Goal: Task Accomplishment & Management: Manage account settings

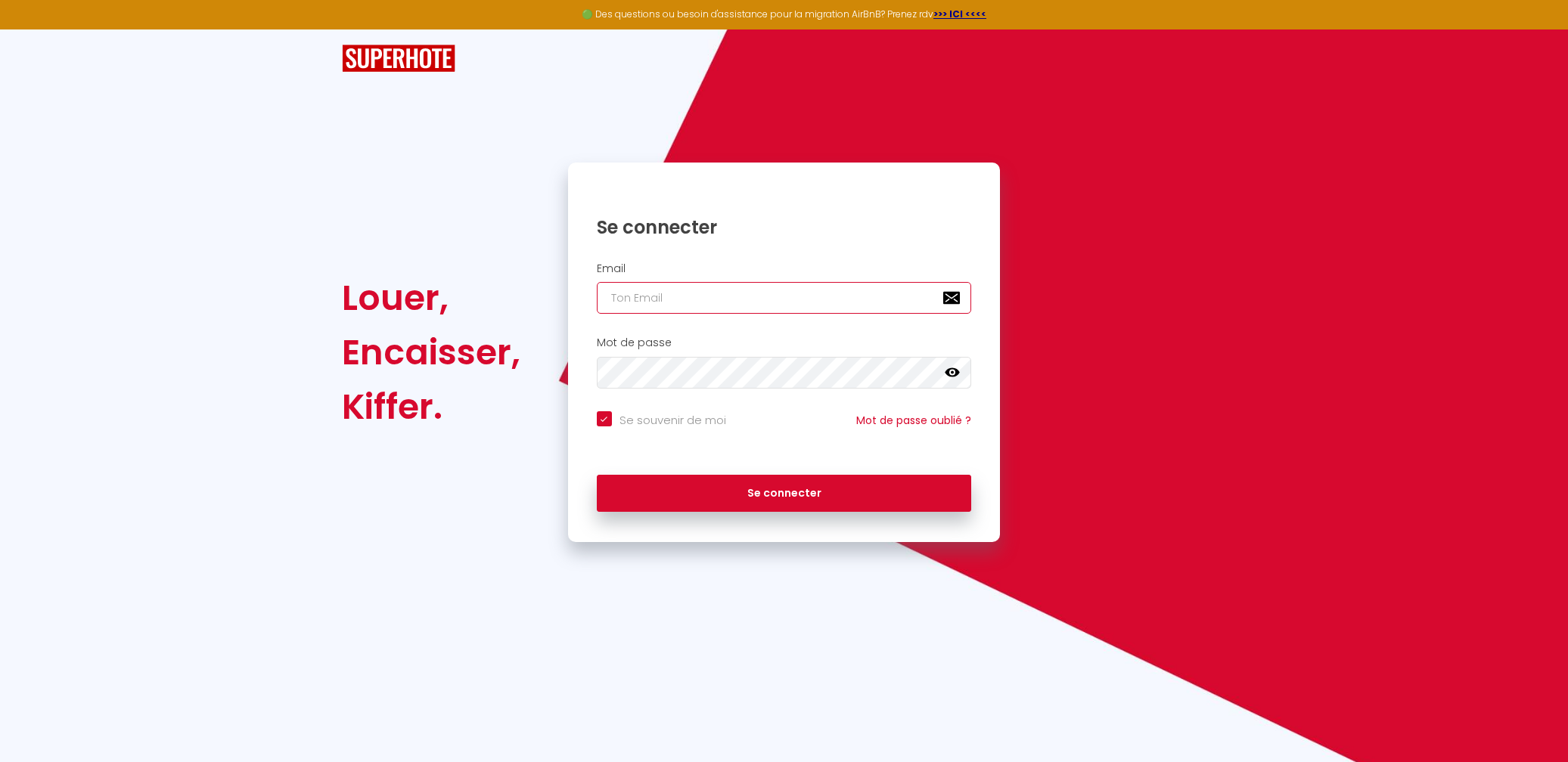
type input "[EMAIL_ADDRESS][DOMAIN_NAME]"
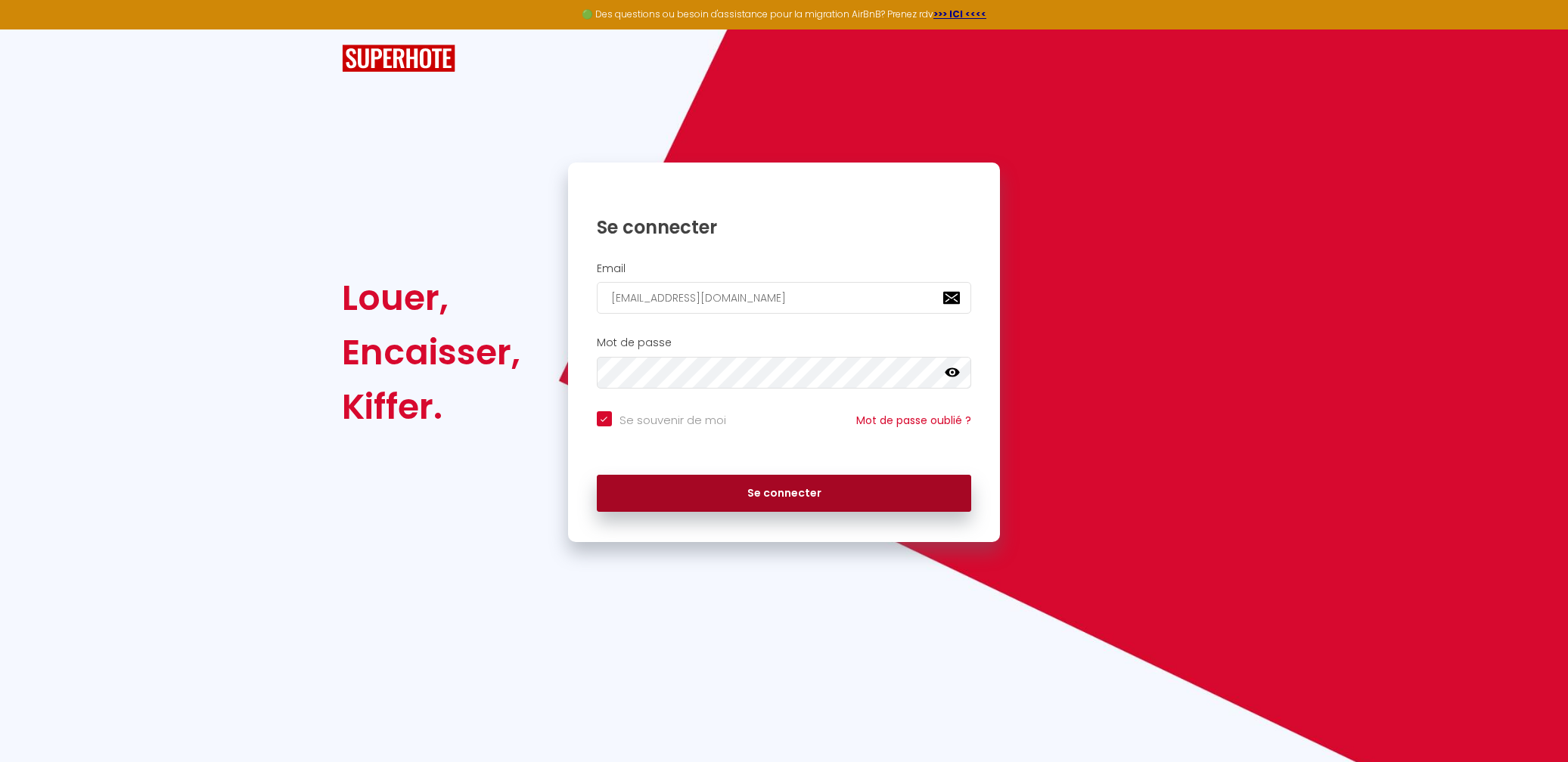
click at [826, 482] on button "Se connecter" at bounding box center [784, 494] width 375 height 38
checkbox input "true"
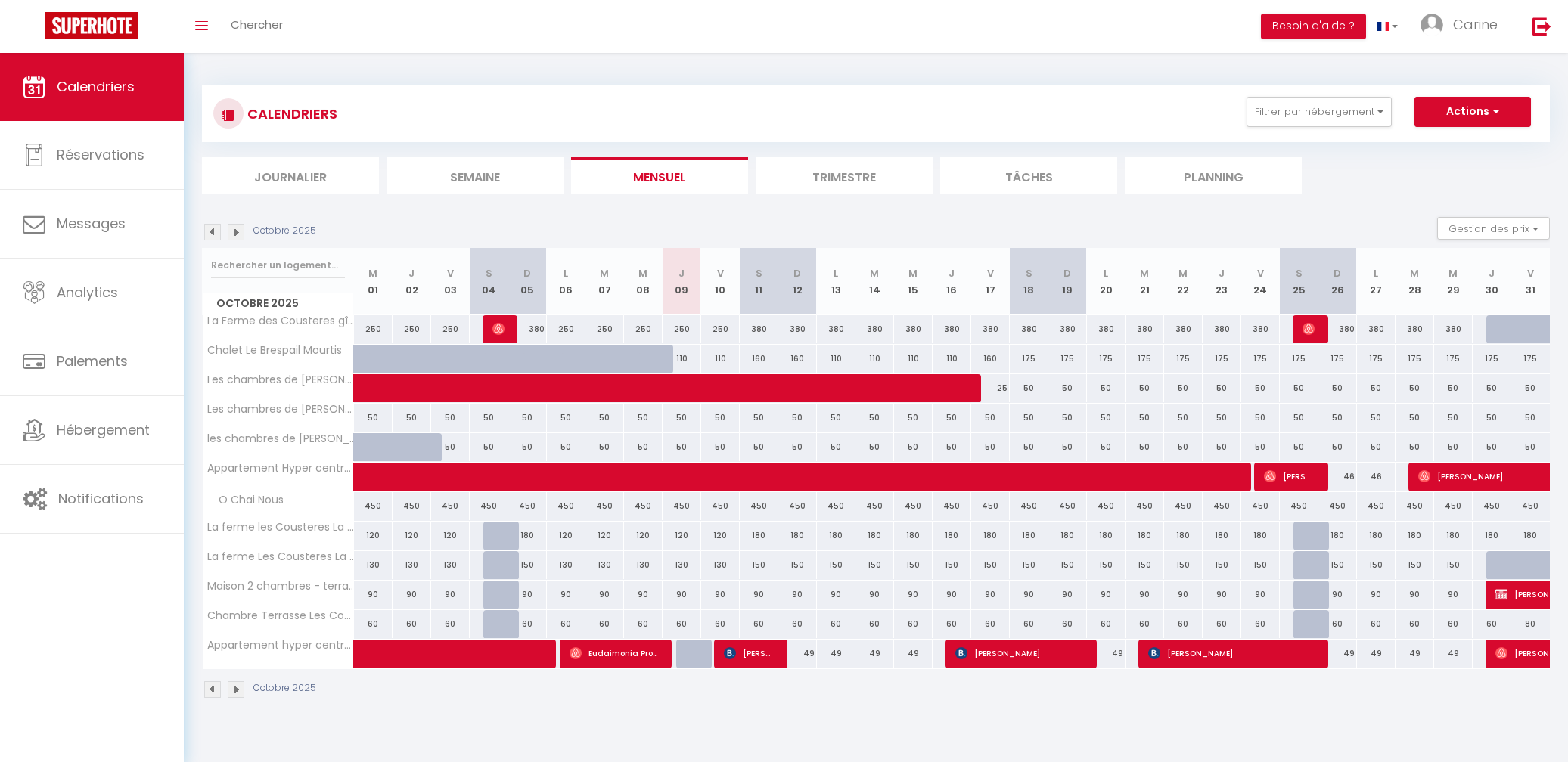
select select
click at [655, 353] on div at bounding box center [657, 367] width 39 height 29
type input "110"
select select "1"
type input "Mer 08 Octobre 2025"
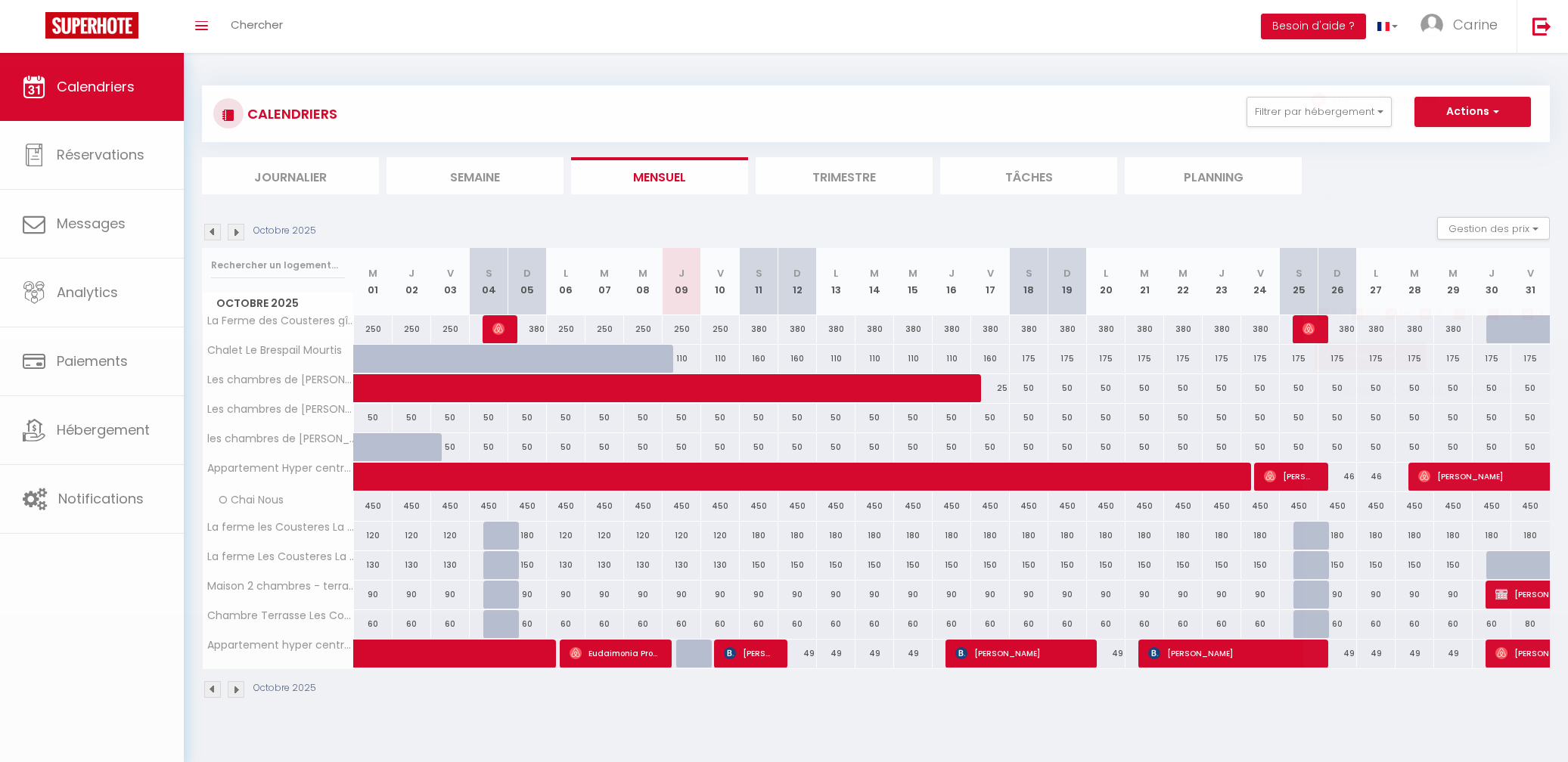
type input "Jeu 09 Octobre 2025"
click at [655, 353] on div at bounding box center [784, 381] width 1568 height 762
select select
click at [655, 353] on div at bounding box center [657, 367] width 39 height 29
type input "110"
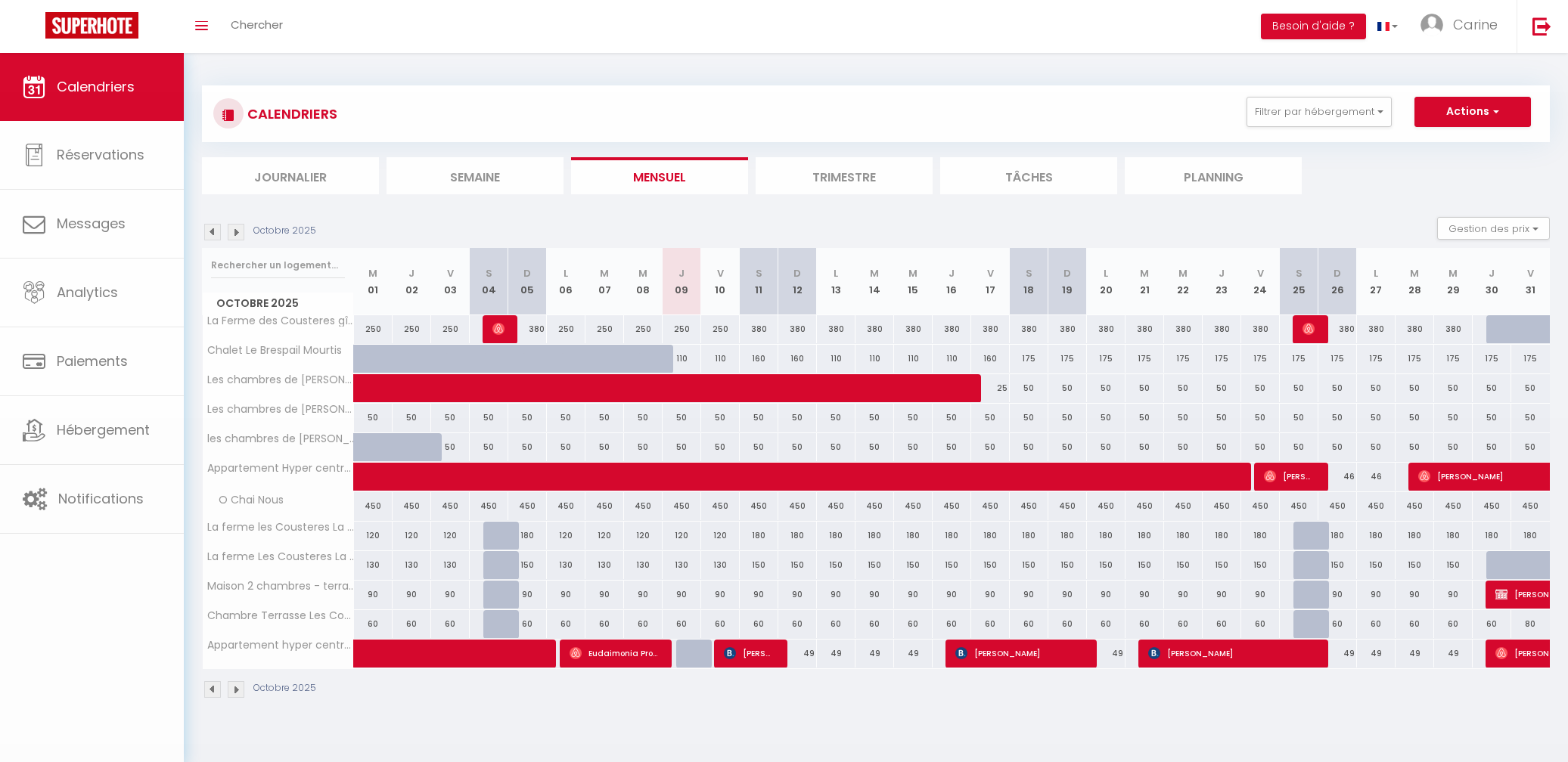
select select "1"
type input "Mer 08 Octobre 2025"
type input "Jeu 09 Octobre 2025"
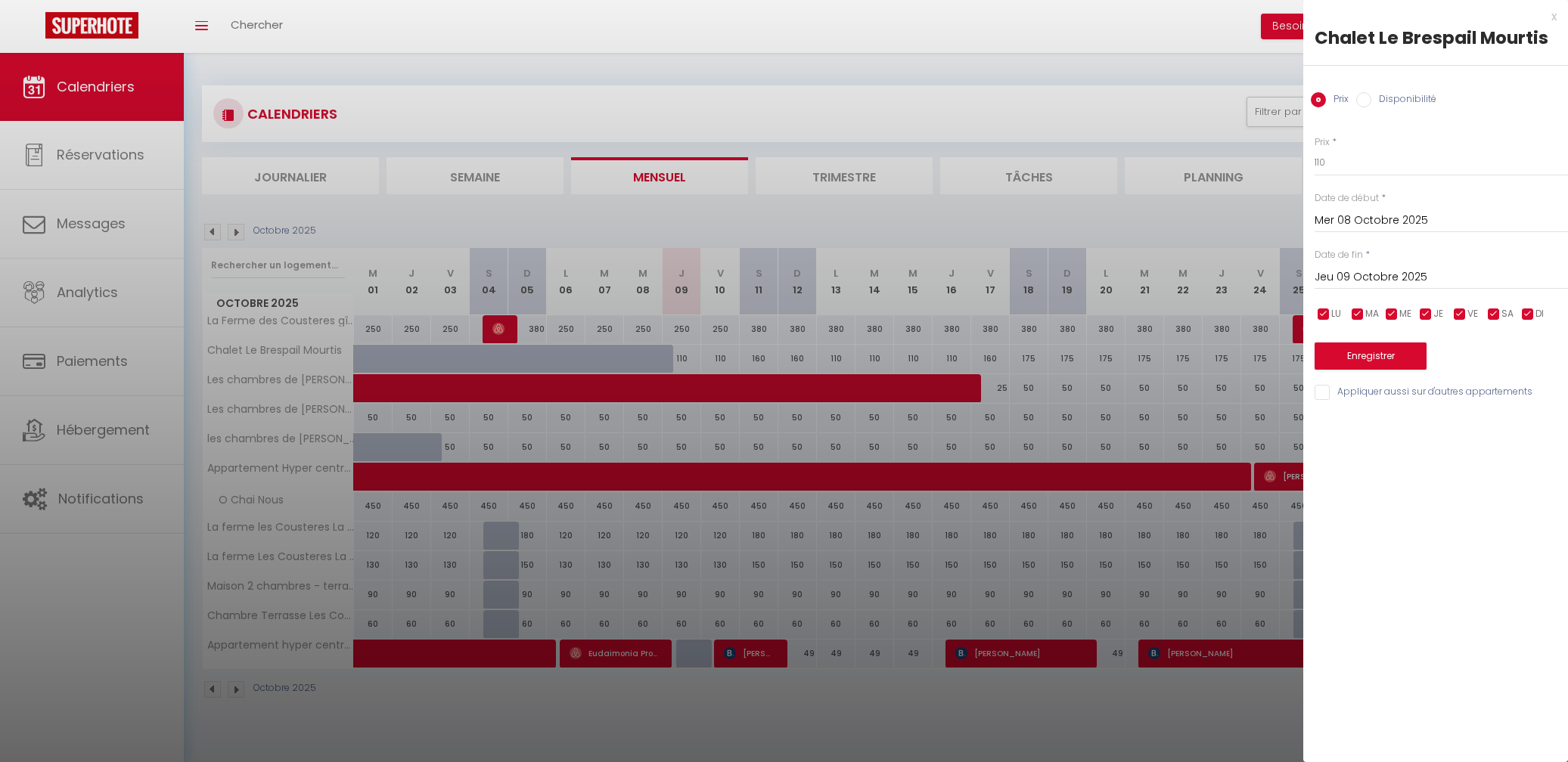
click at [1371, 98] on label "Disponibilité" at bounding box center [1403, 100] width 65 height 17
click at [1371, 98] on input "Disponibilité" at bounding box center [1364, 100] width 15 height 15
radio input "true"
radio input "false"
click at [607, 350] on div at bounding box center [784, 381] width 1568 height 762
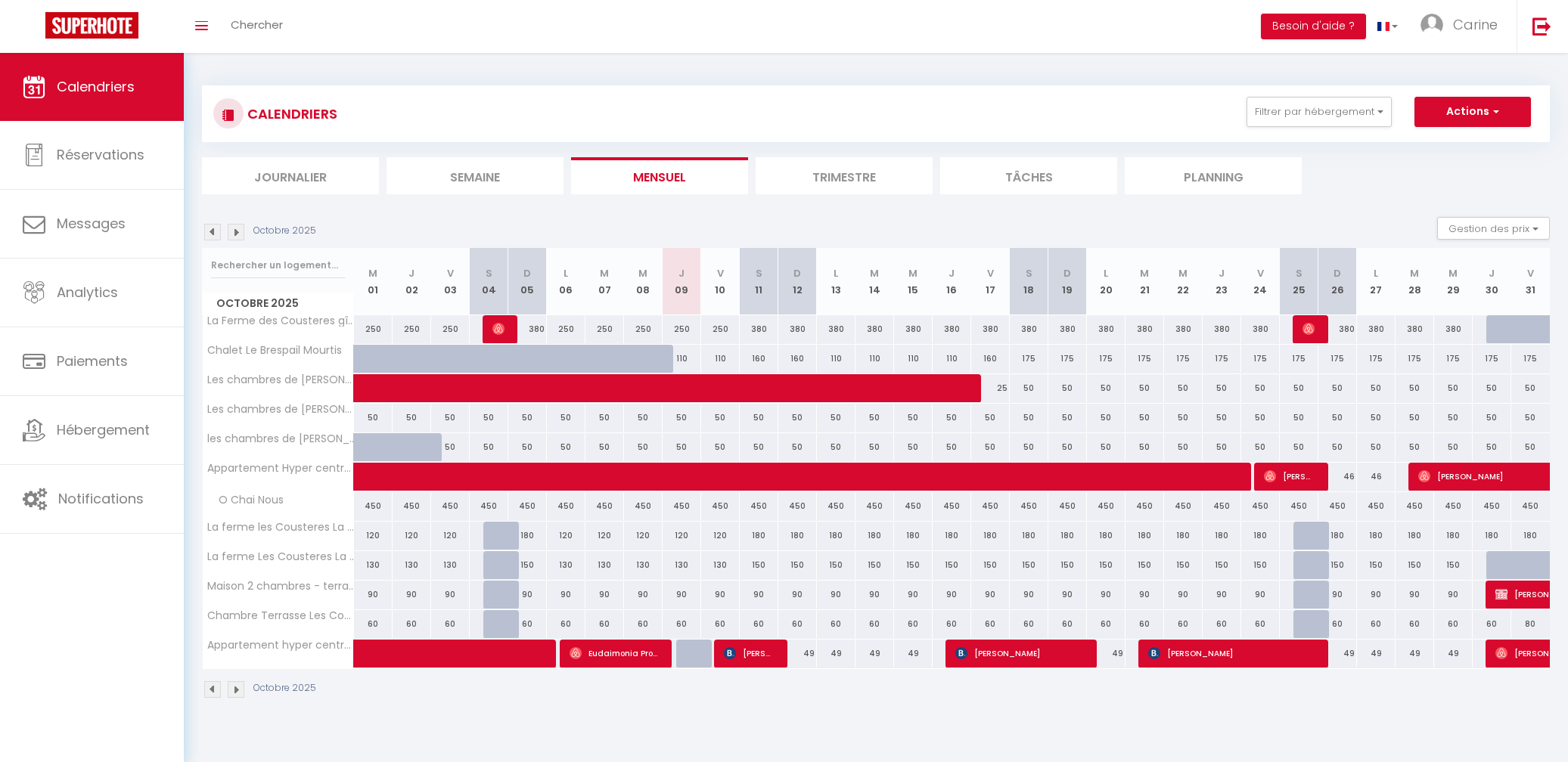
click at [602, 657] on span "Eudaimonia Production" at bounding box center [615, 653] width 90 height 29
select select "OK"
select select "0"
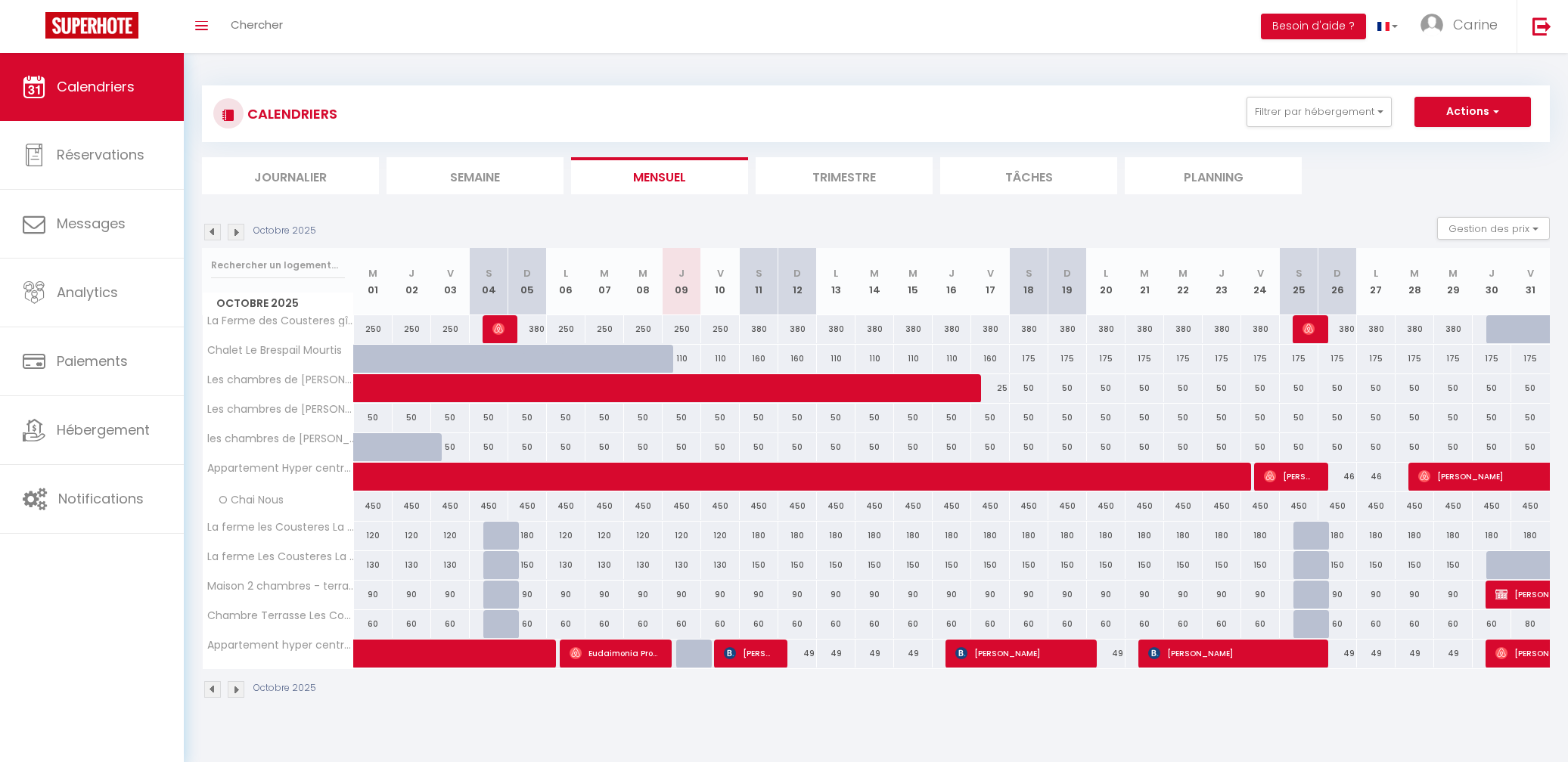
select select "1"
select select
select select "45291"
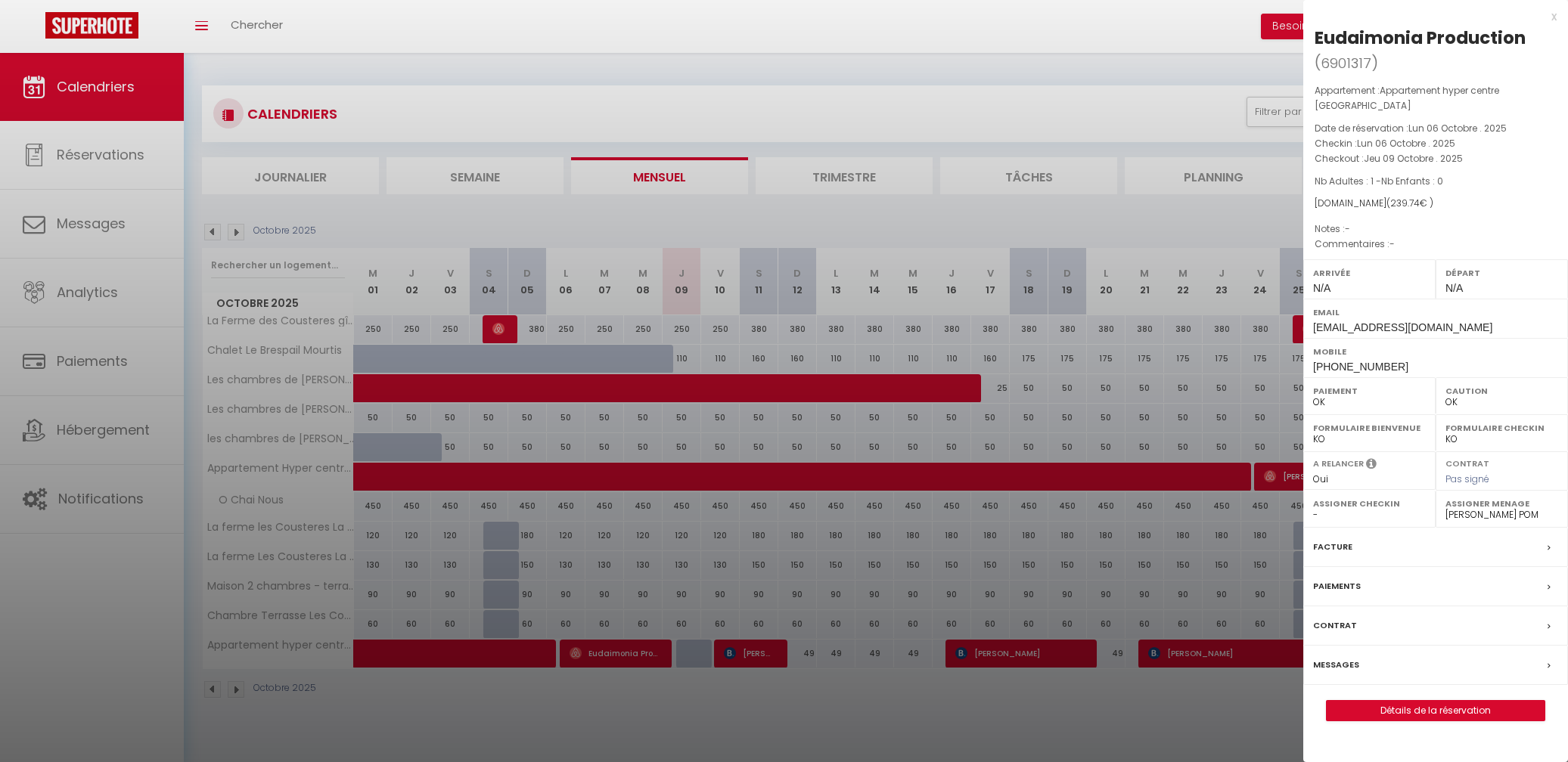
click at [686, 654] on div at bounding box center [784, 381] width 1568 height 762
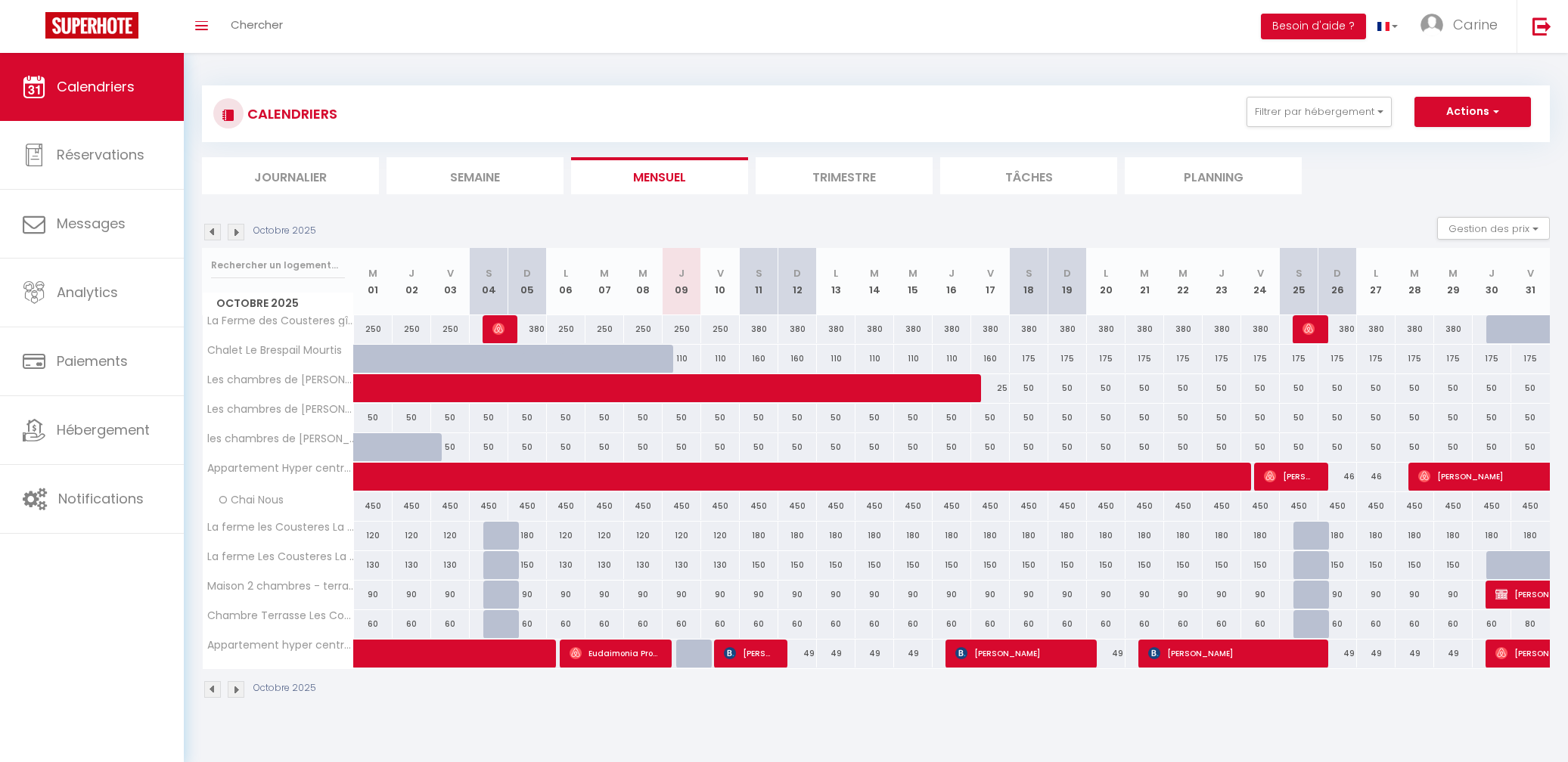
click at [687, 654] on div at bounding box center [696, 654] width 39 height 29
select select "1"
type input "Jeu 09 Octobre 2025"
type input "Ven 10 Octobre 2025"
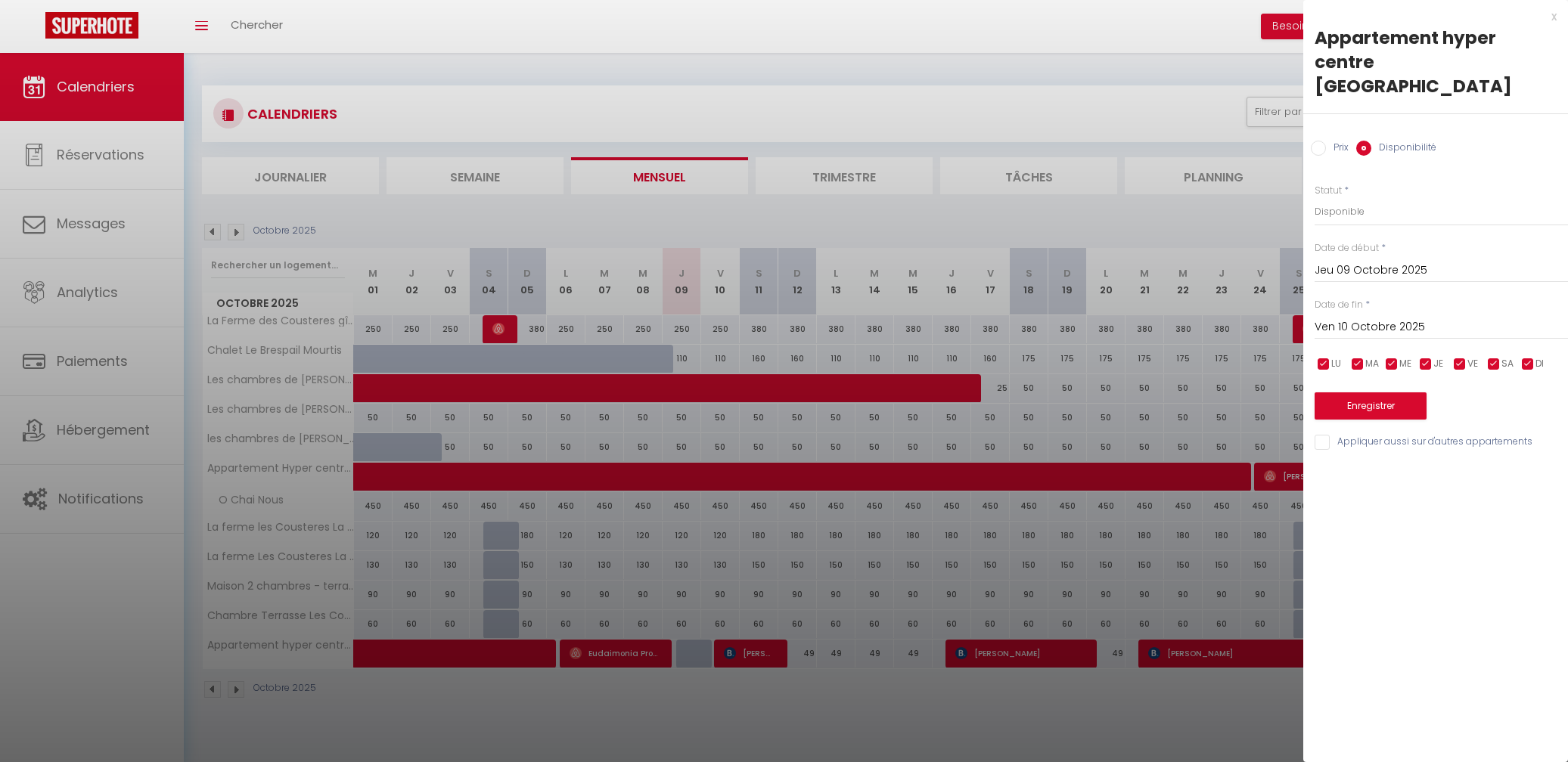
click at [1555, 19] on div "x" at bounding box center [1430, 17] width 253 height 19
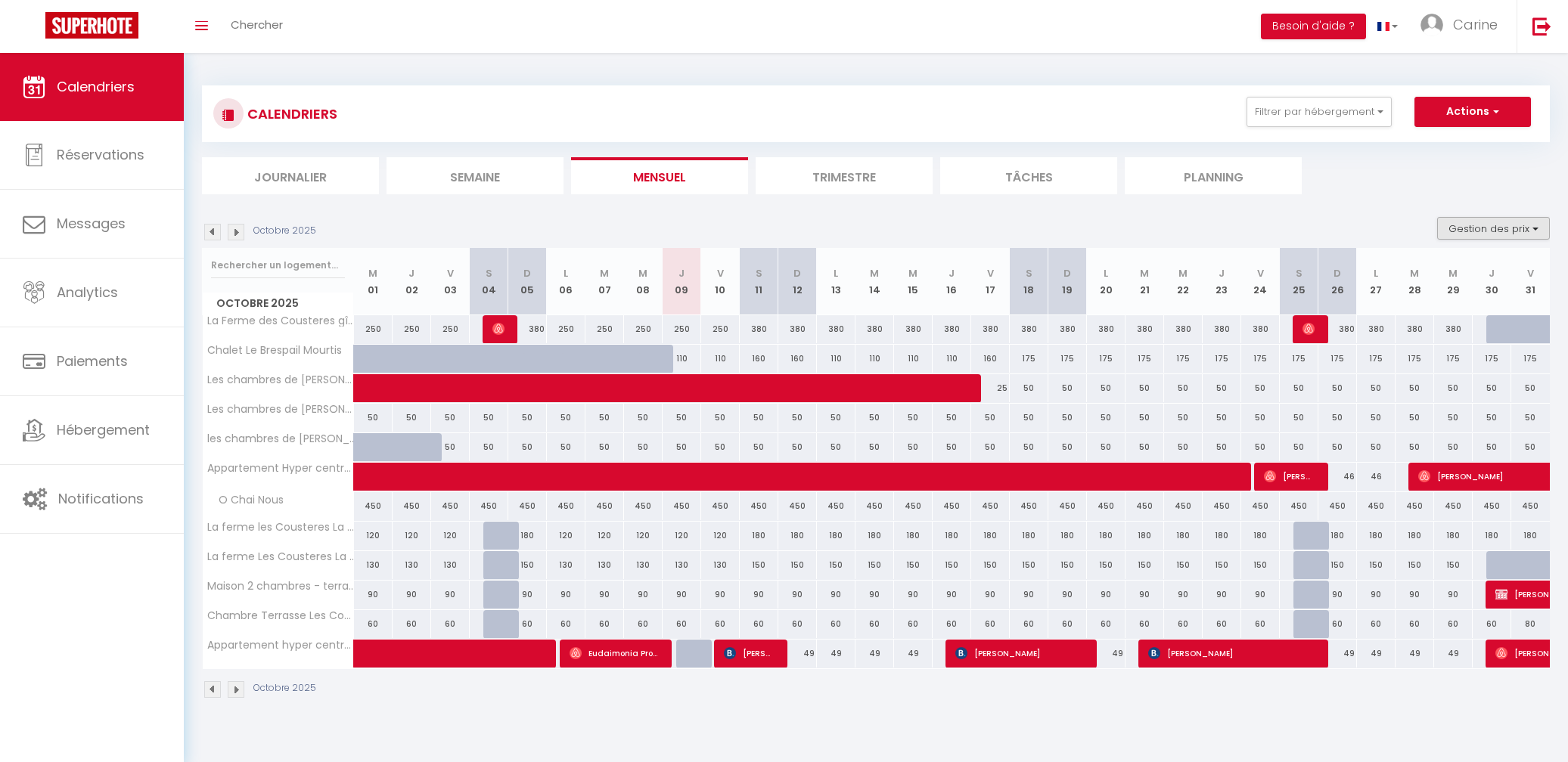
click at [1535, 230] on button "Gestion des prix" at bounding box center [1493, 228] width 112 height 23
click at [1473, 281] on input "Nb Nuits minimum" at bounding box center [1481, 275] width 136 height 15
checkbox input "true"
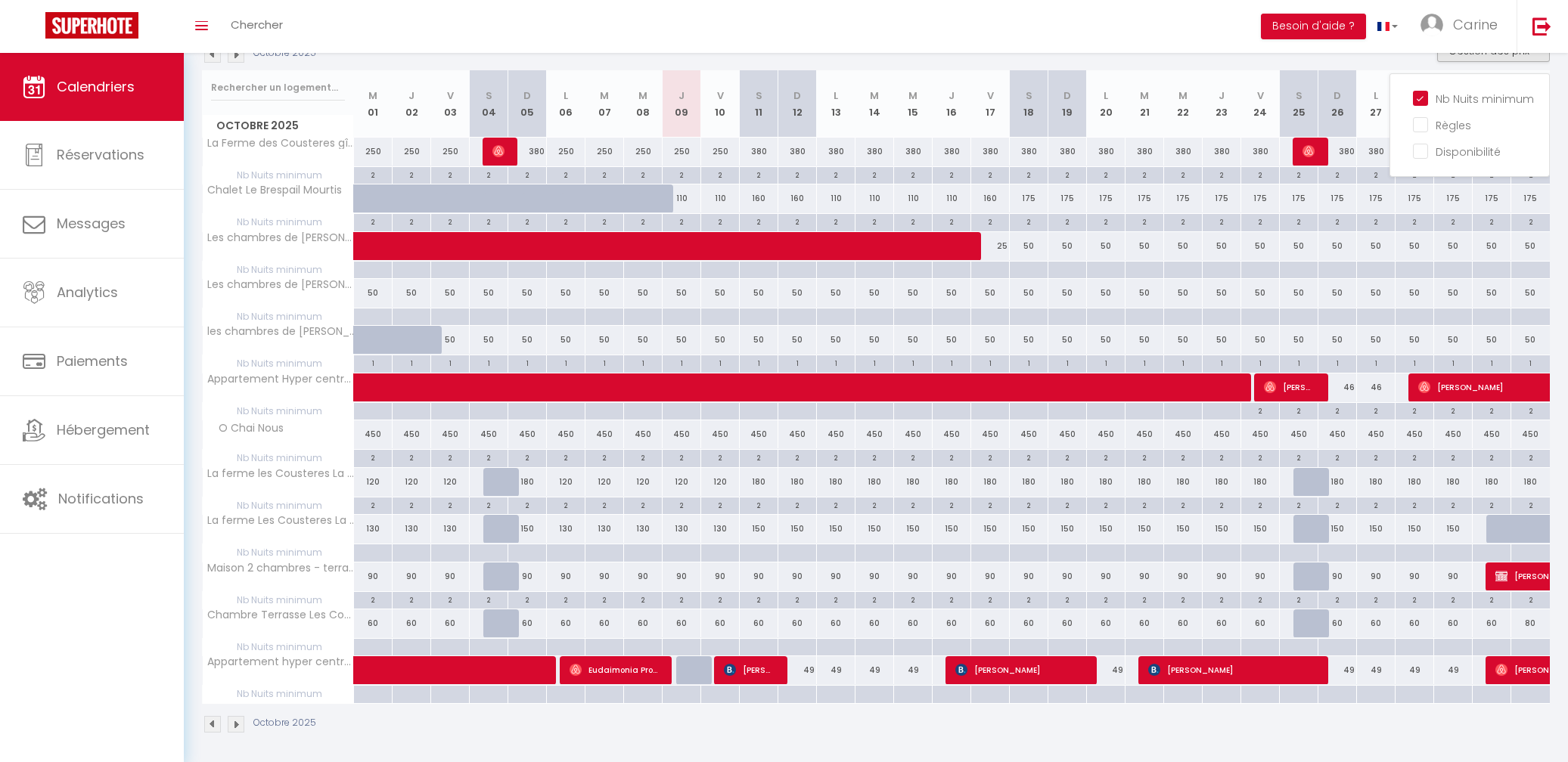
scroll to position [177, 0]
click at [1424, 121] on input "Règles" at bounding box center [1481, 125] width 136 height 15
checkbox input "true"
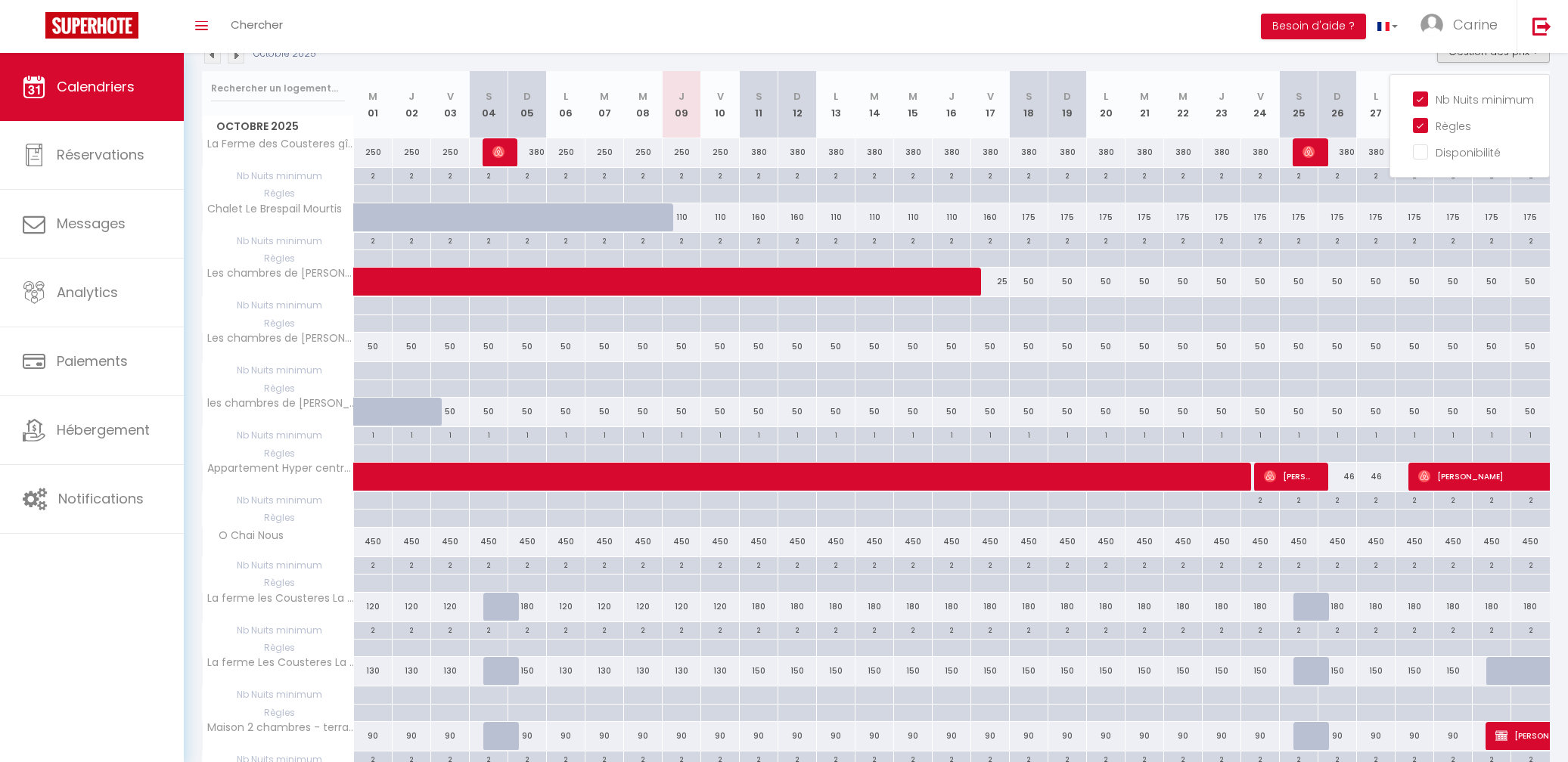
click at [1218, 321] on div at bounding box center [1222, 324] width 39 height 18
type input "Jeu 23 Octobre 2025"
type input "Ven 24 Octobre 2025"
select select
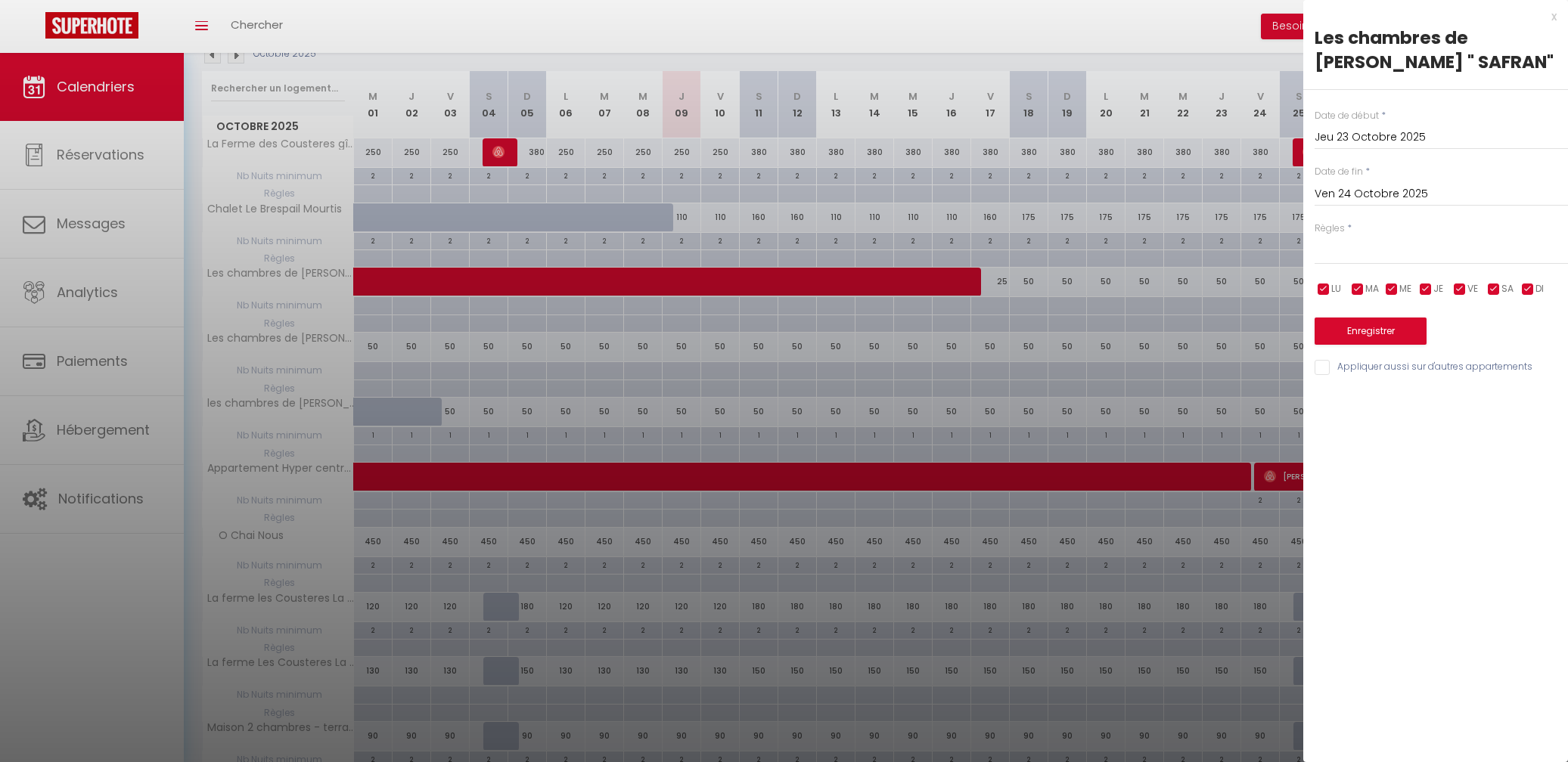
click at [1554, 16] on div "x" at bounding box center [1430, 17] width 253 height 19
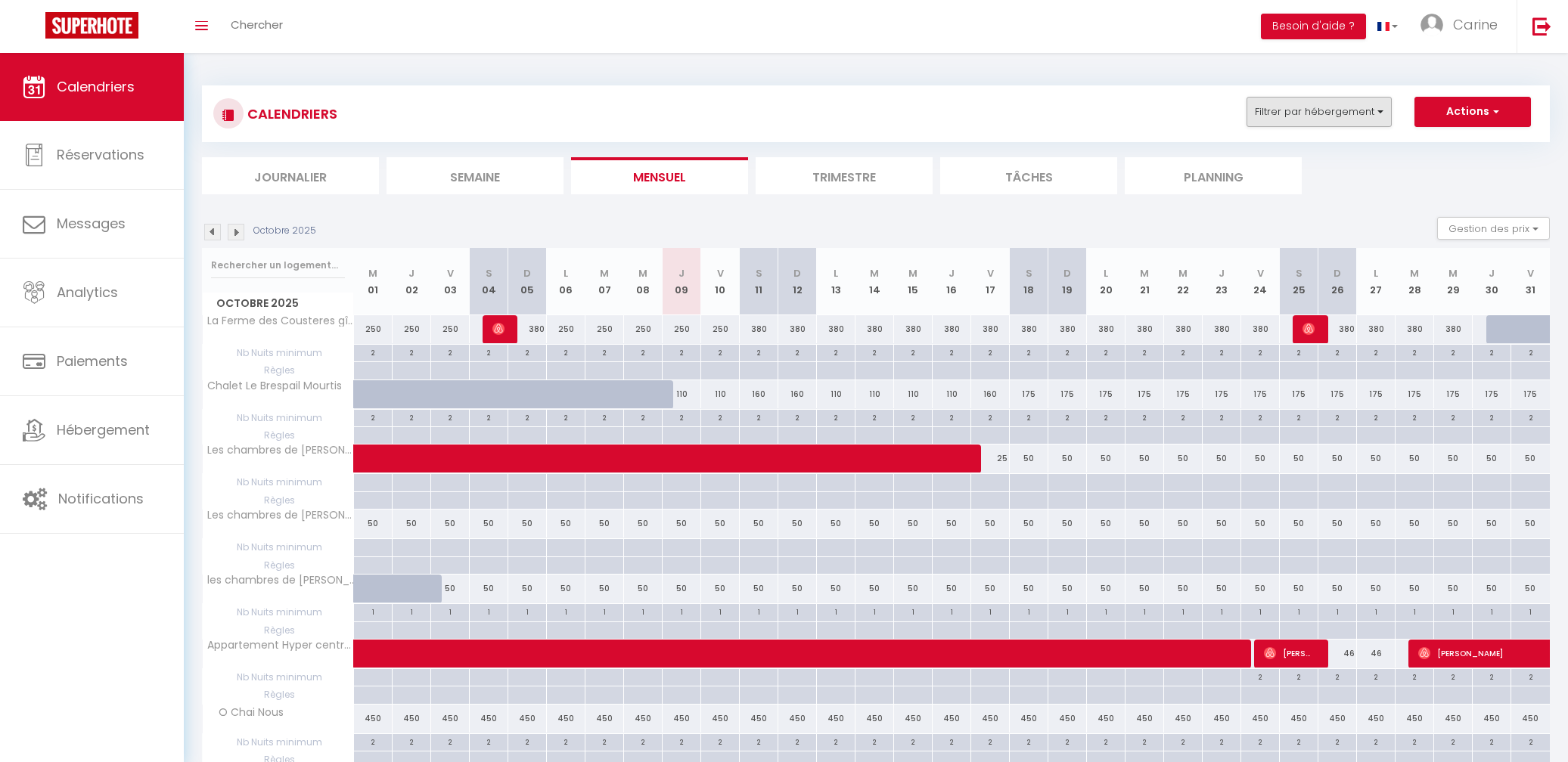
scroll to position [0, 0]
click at [1374, 111] on button "Filtrer par hébergement" at bounding box center [1320, 112] width 145 height 30
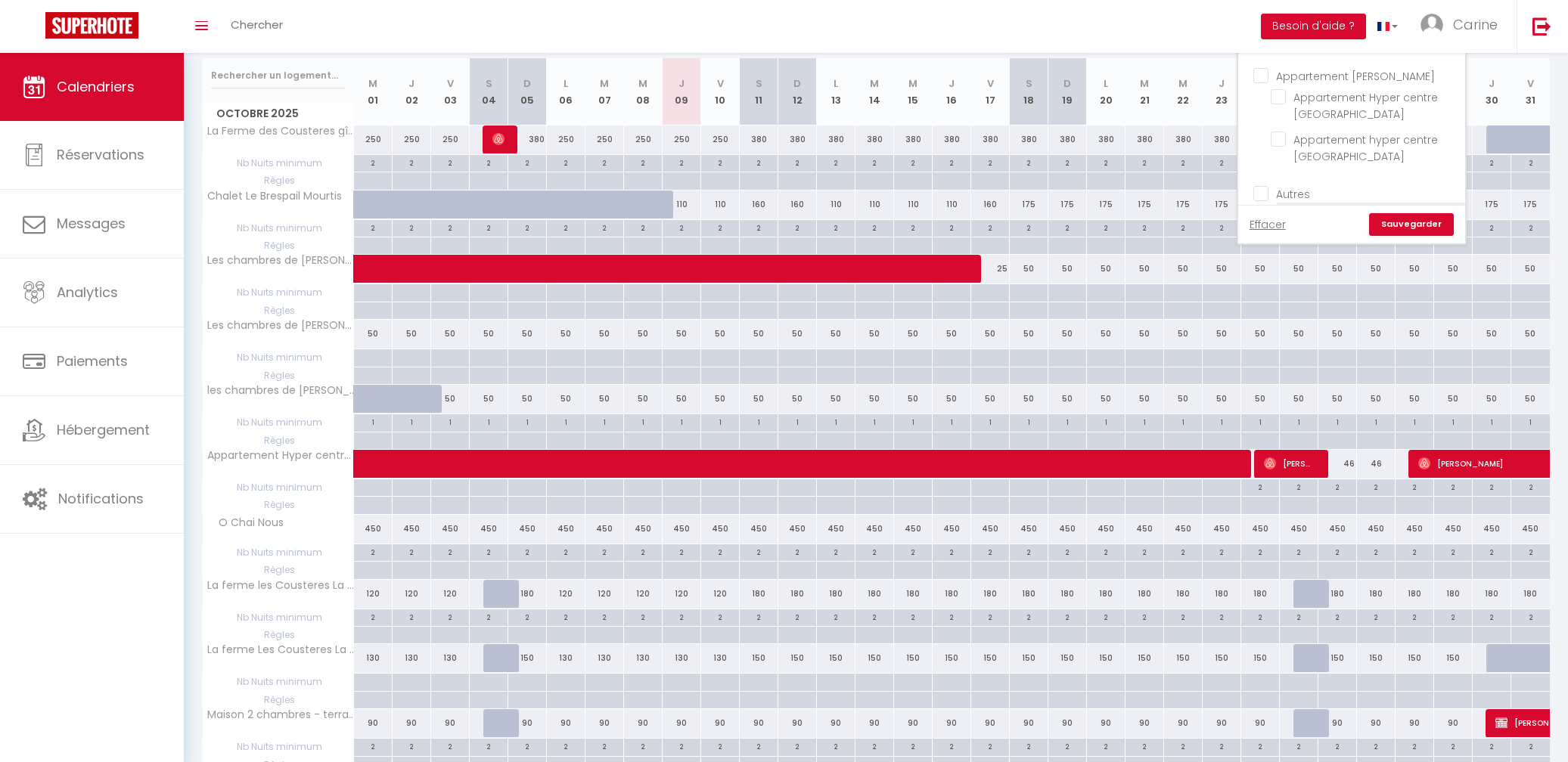
scroll to position [301, 0]
click at [1278, 148] on input "Appartement hyper centre [GEOGRAPHIC_DATA]" at bounding box center [1365, 155] width 189 height 15
checkbox input "true"
checkbox input "false"
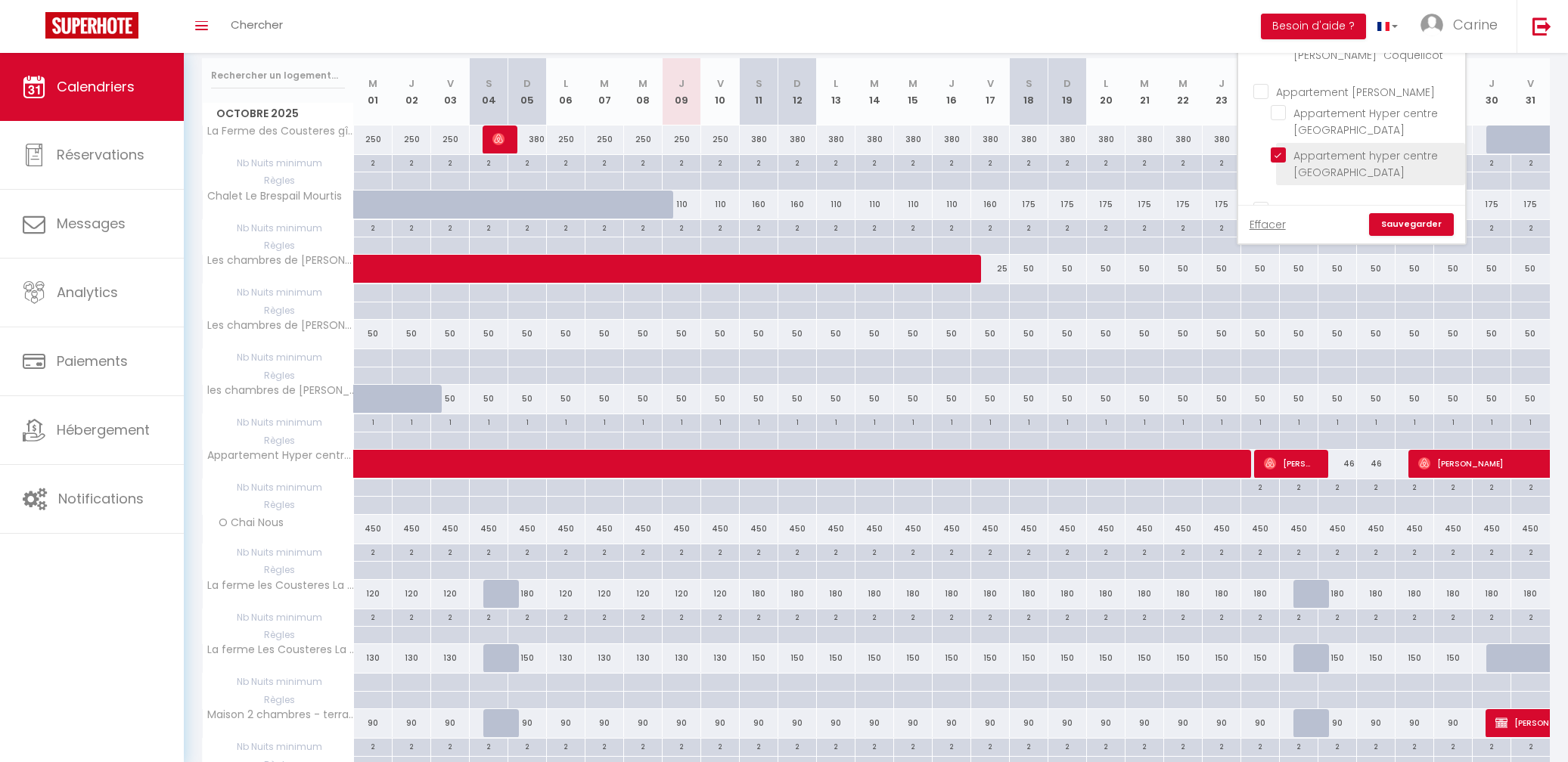
checkbox input "false"
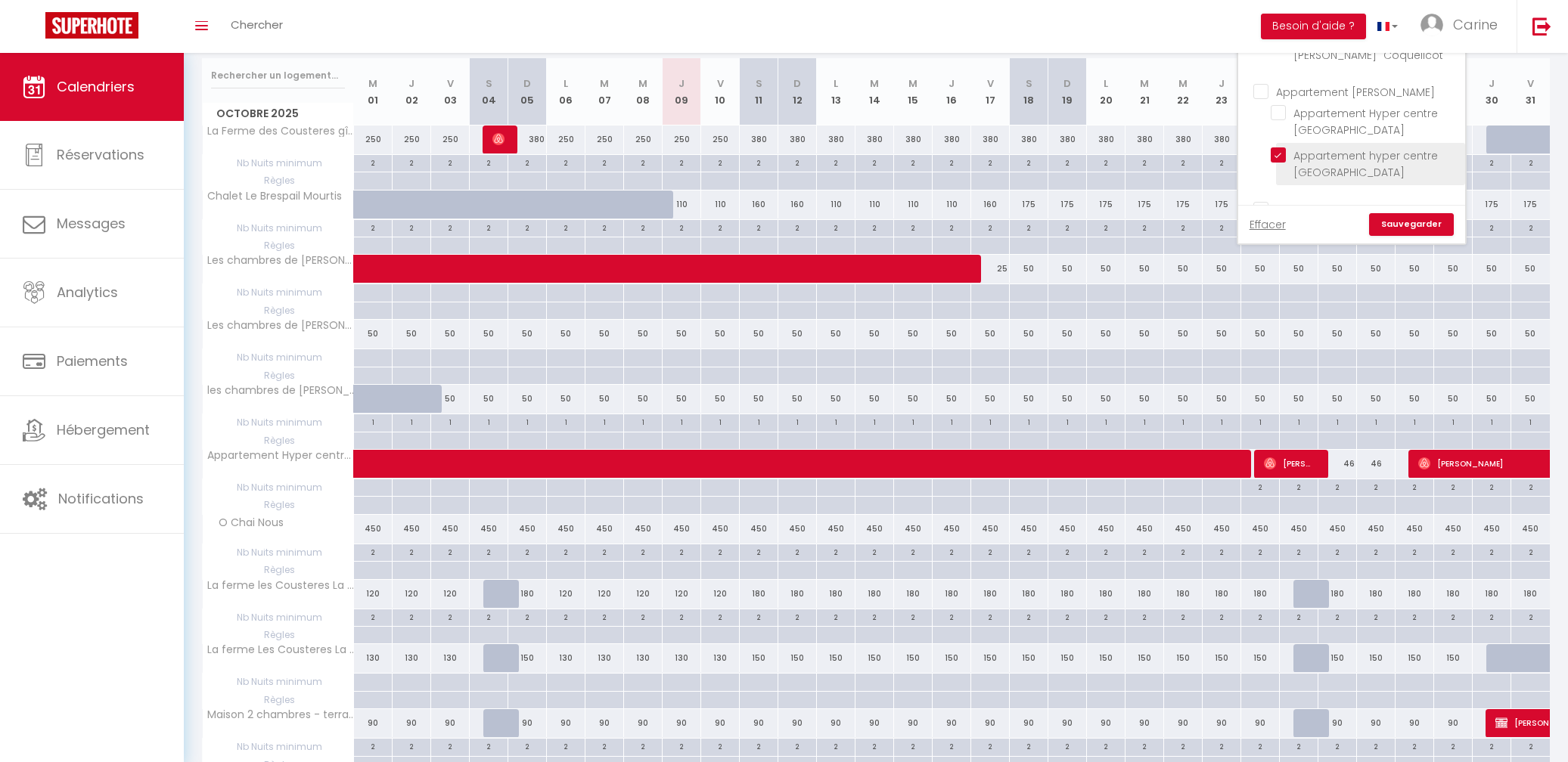
checkbox input "false"
click at [1418, 224] on link "Sauvegarder" at bounding box center [1412, 224] width 84 height 23
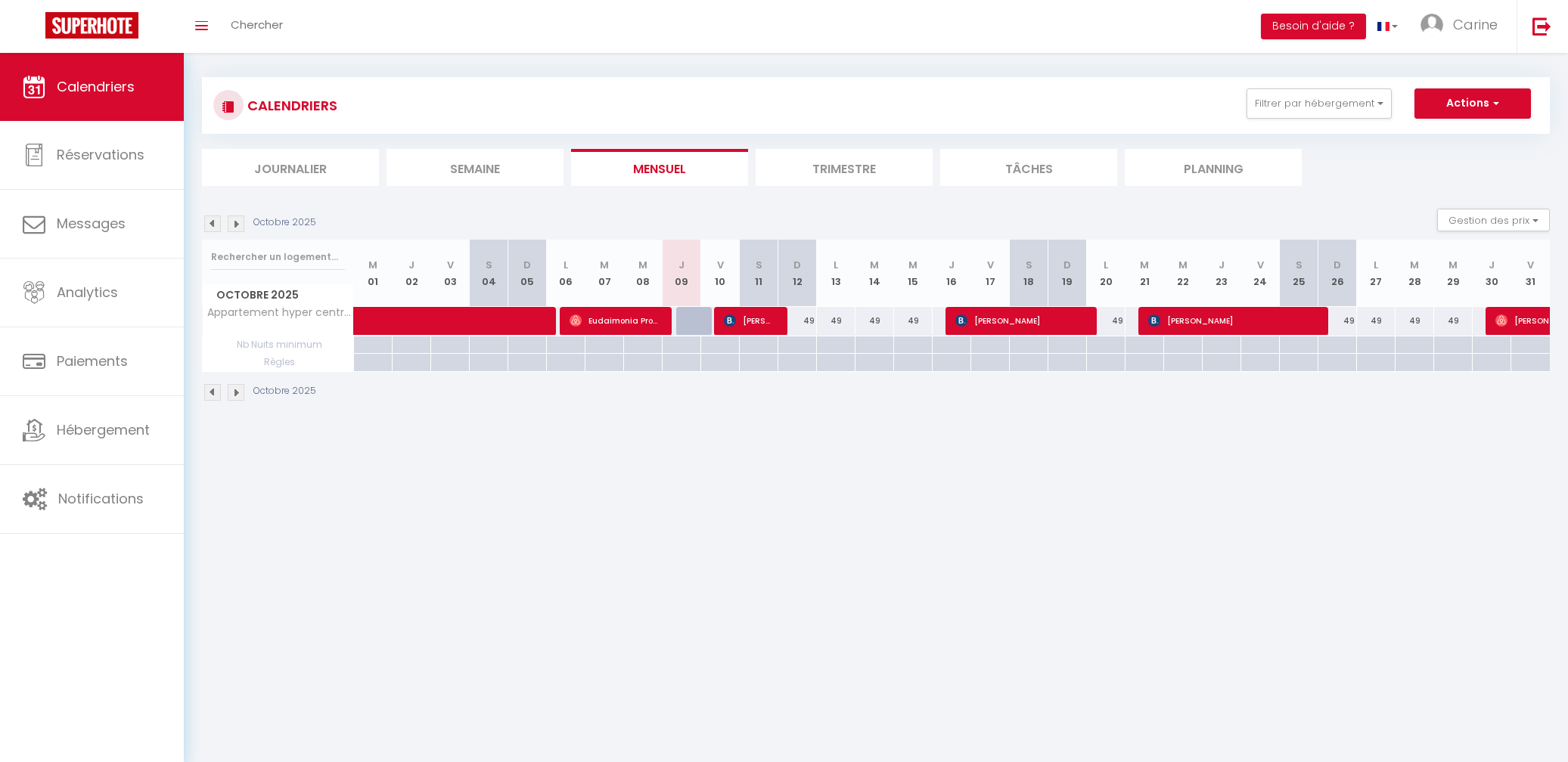
scroll to position [0, 0]
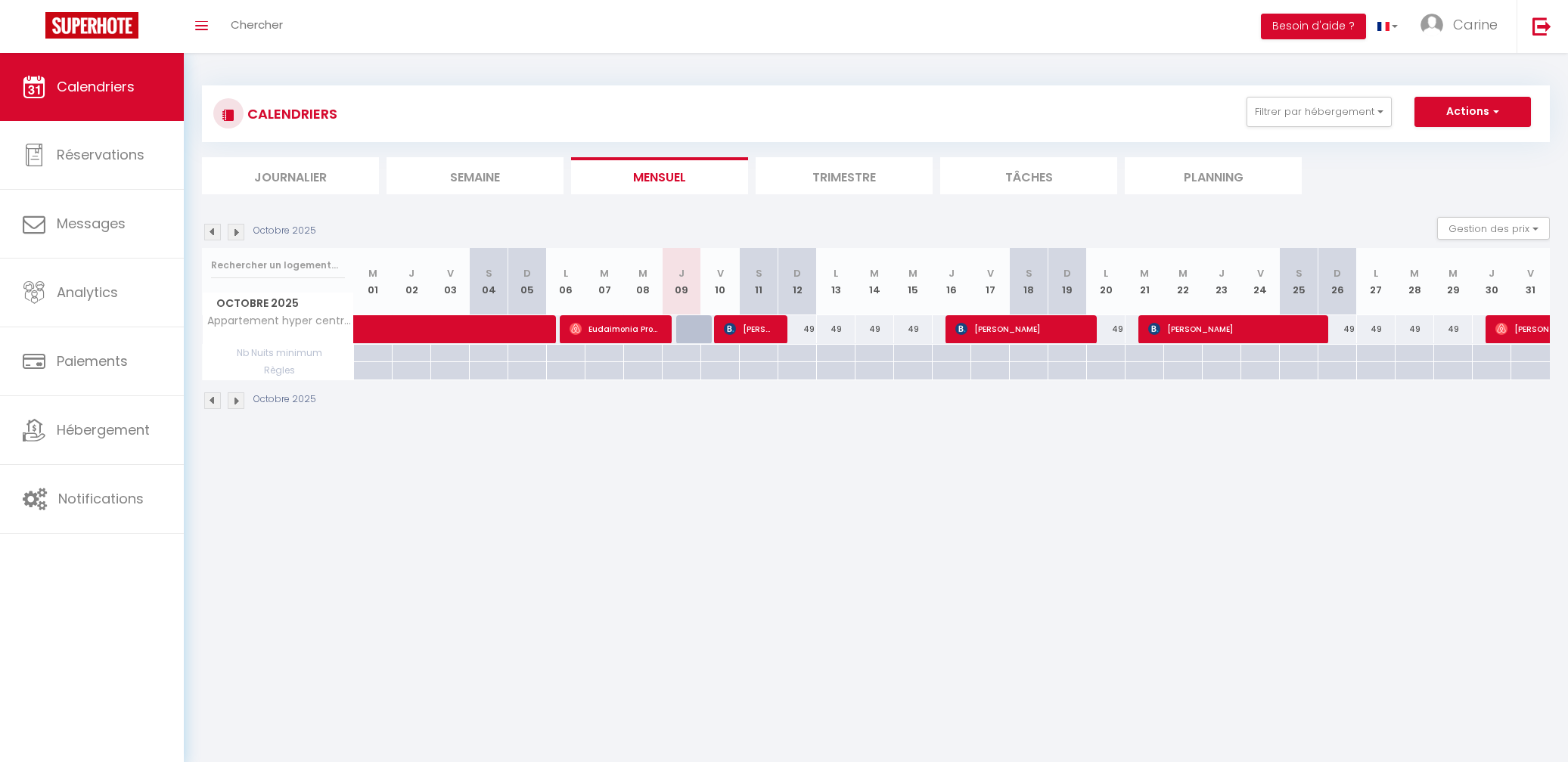
click at [1473, 111] on button "Actions" at bounding box center [1473, 112] width 117 height 30
click at [1523, 222] on button "Gestion des prix" at bounding box center [1493, 228] width 112 height 23
click at [1461, 332] on input "Disponibilité" at bounding box center [1481, 328] width 136 height 15
checkbox input "true"
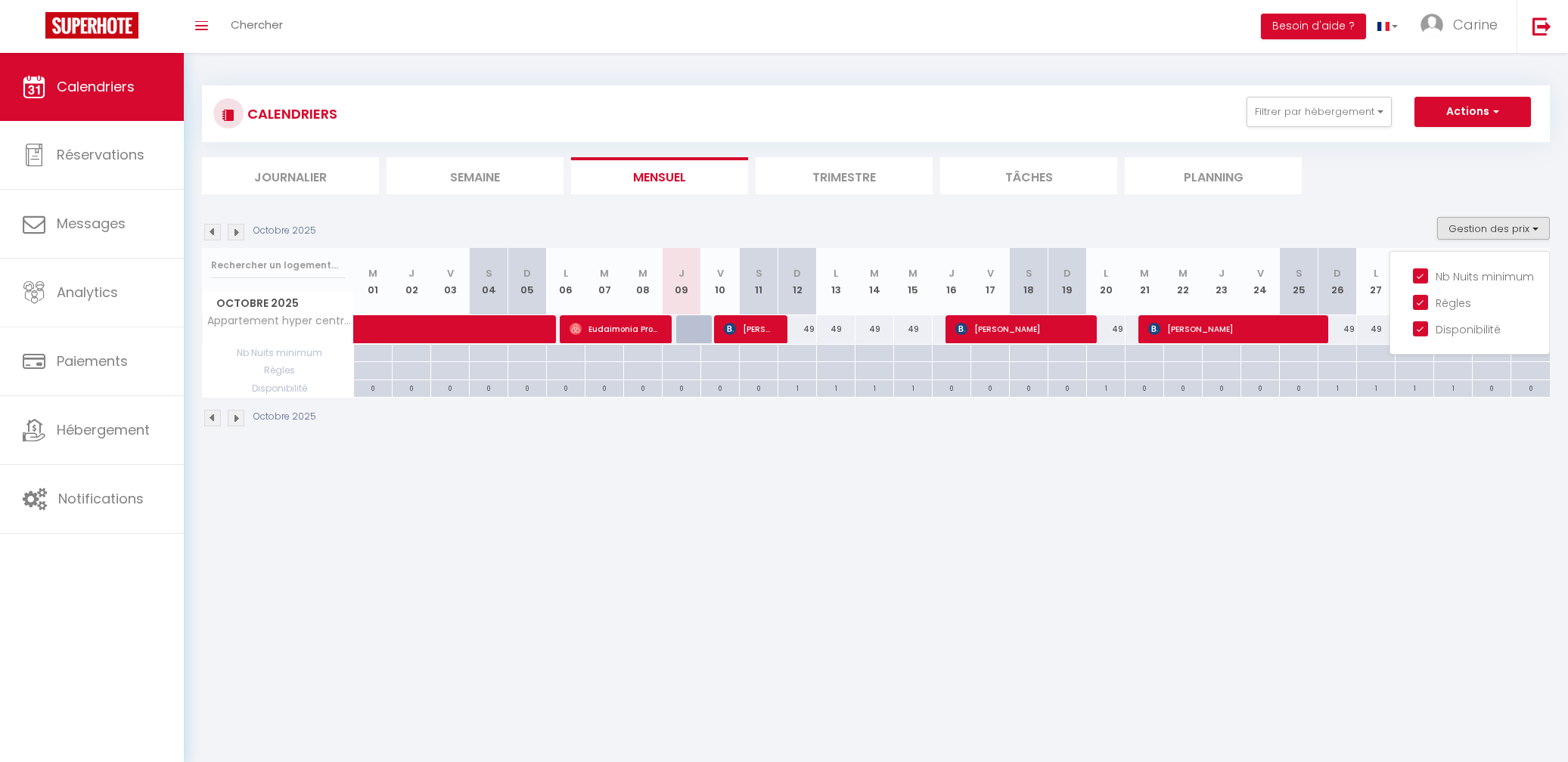
click at [1148, 505] on body "🟢 Des questions ou besoin d'assistance pour la migration AirBnB? Prenez rdv >>>…" at bounding box center [784, 434] width 1568 height 762
click at [695, 332] on div at bounding box center [696, 330] width 39 height 29
select select "1"
type input "Jeu 09 Octobre 2025"
type input "Ven 10 Octobre 2025"
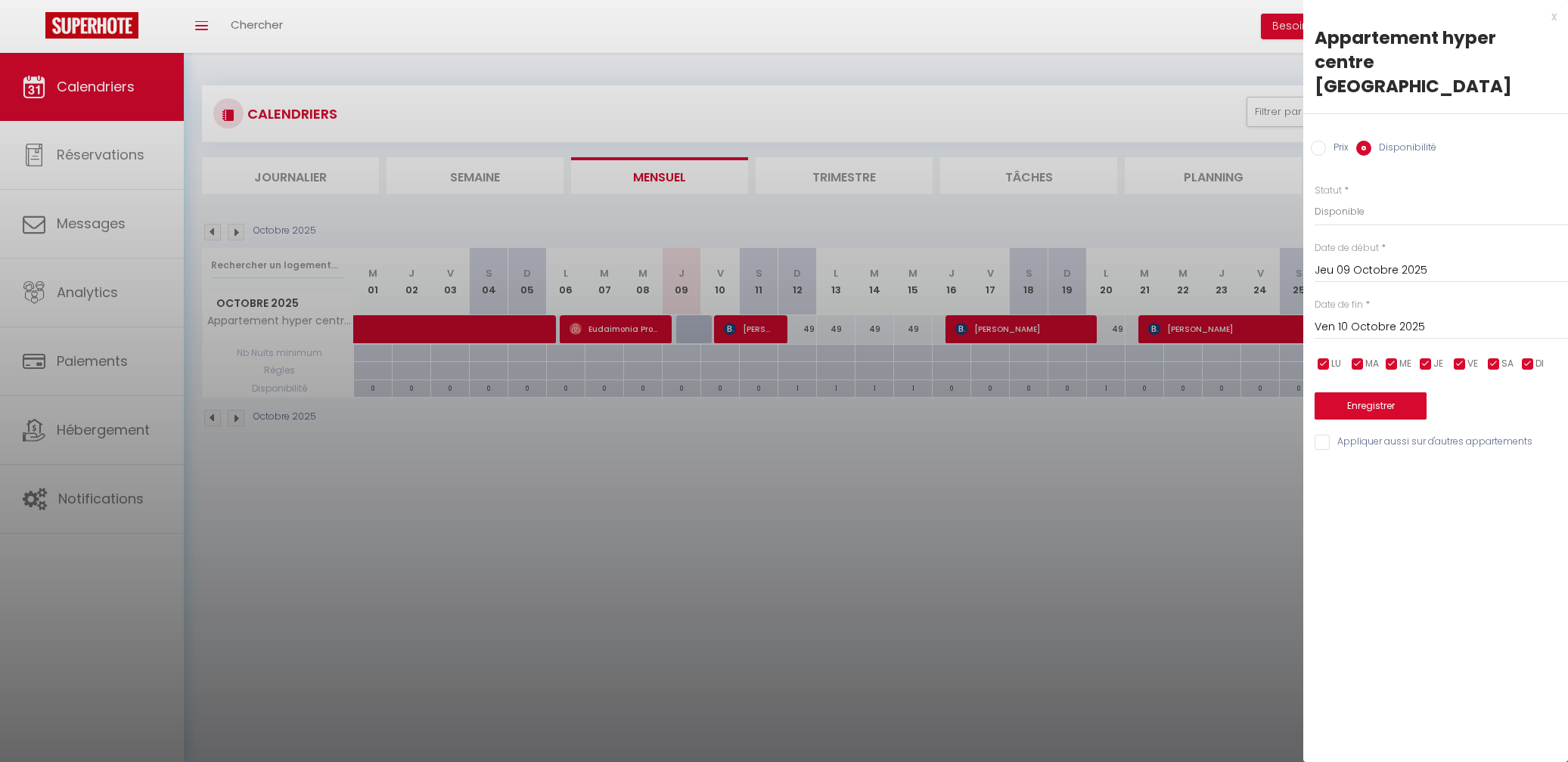
drag, startPoint x: 737, startPoint y: 484, endPoint x: 746, endPoint y: 482, distance: 9.2
click at [739, 484] on div at bounding box center [784, 381] width 1568 height 762
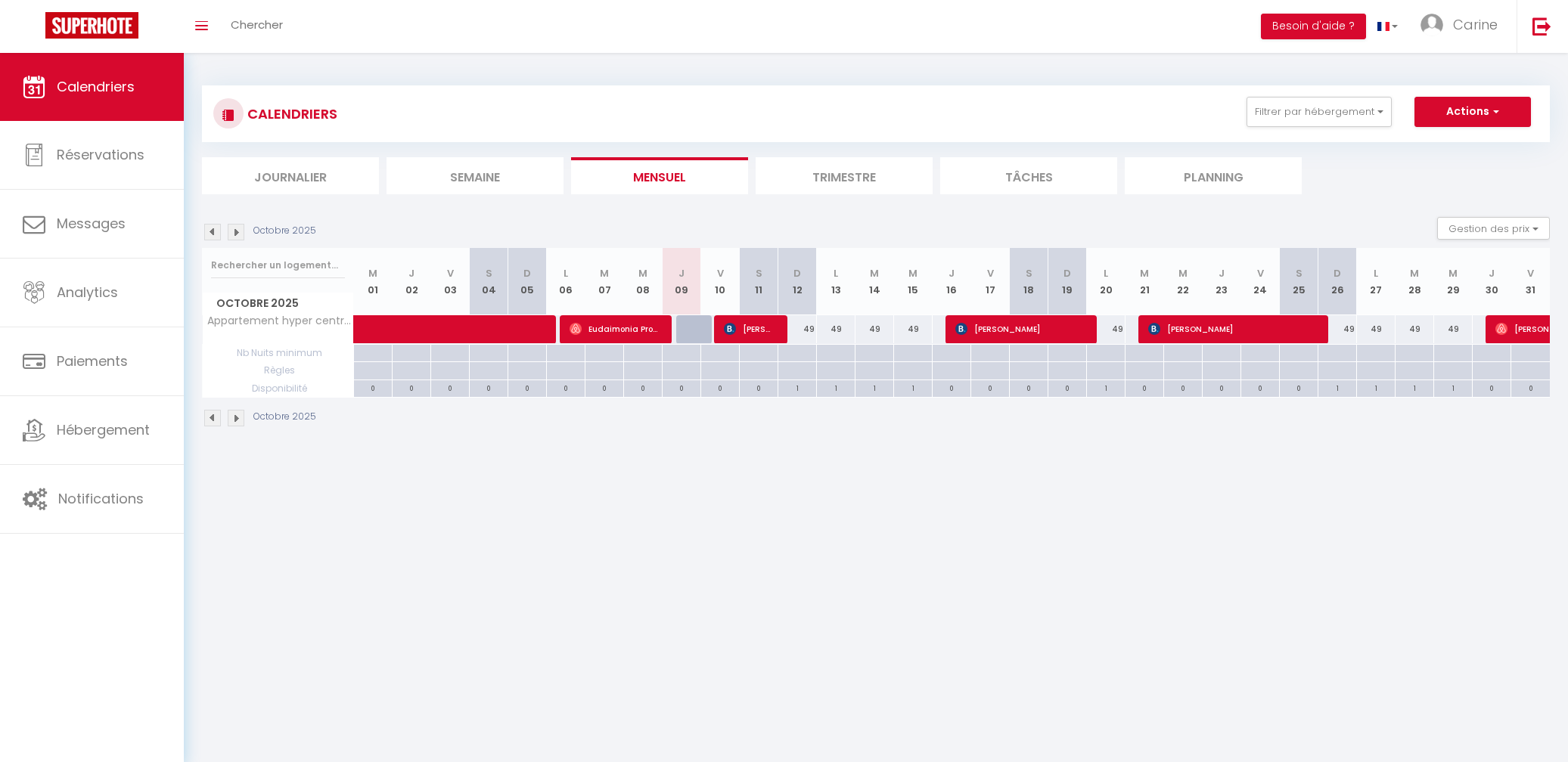
click at [672, 350] on div at bounding box center [681, 354] width 39 height 18
type input "Jeu 09 Octobre 2025"
type input "Ven 10 Octobre 2025"
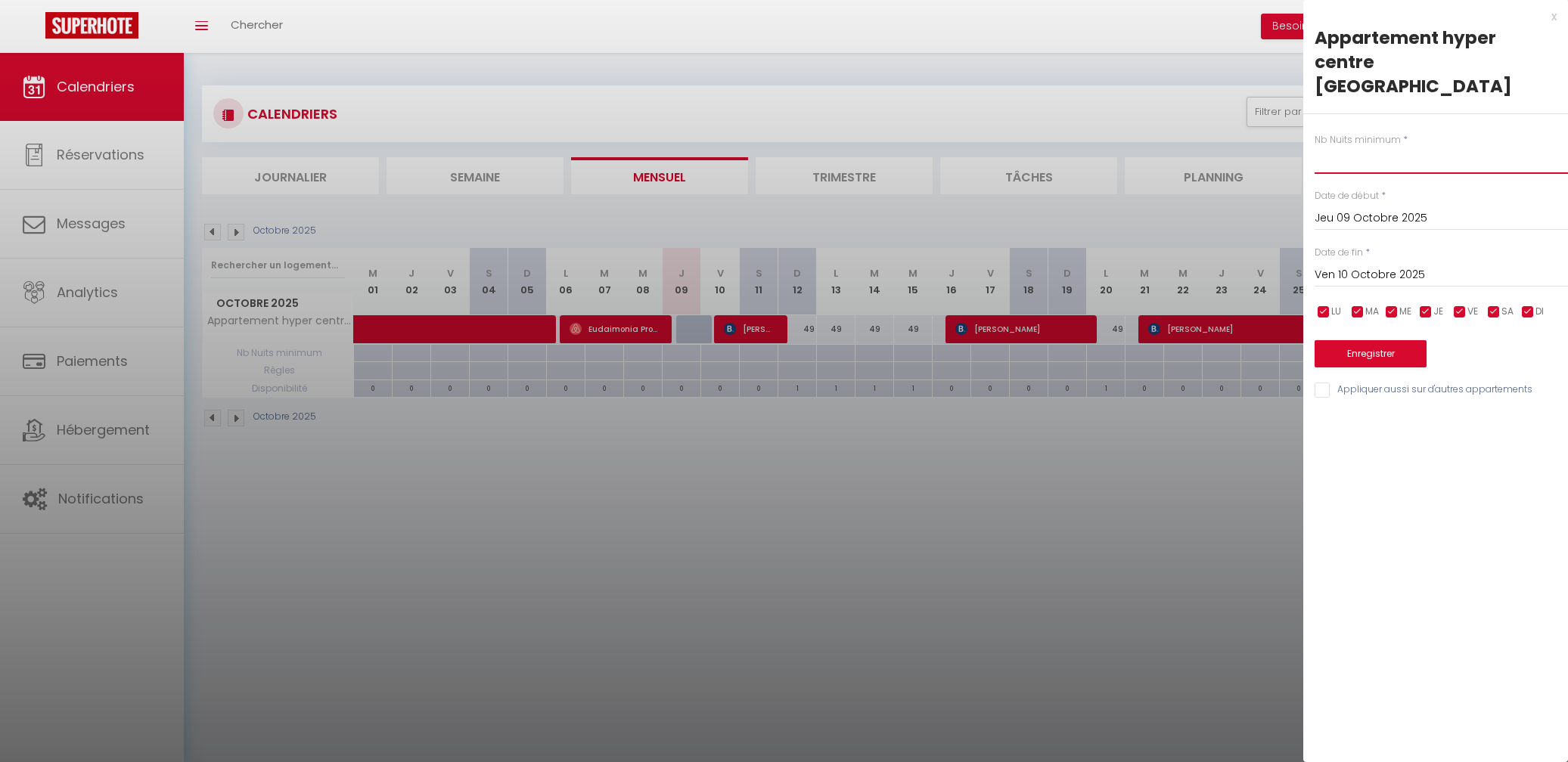
click at [1329, 147] on input "text" at bounding box center [1441, 160] width 253 height 27
type input "2"
click at [1400, 265] on input "Ven 10 Octobre 2025" at bounding box center [1441, 274] width 253 height 19
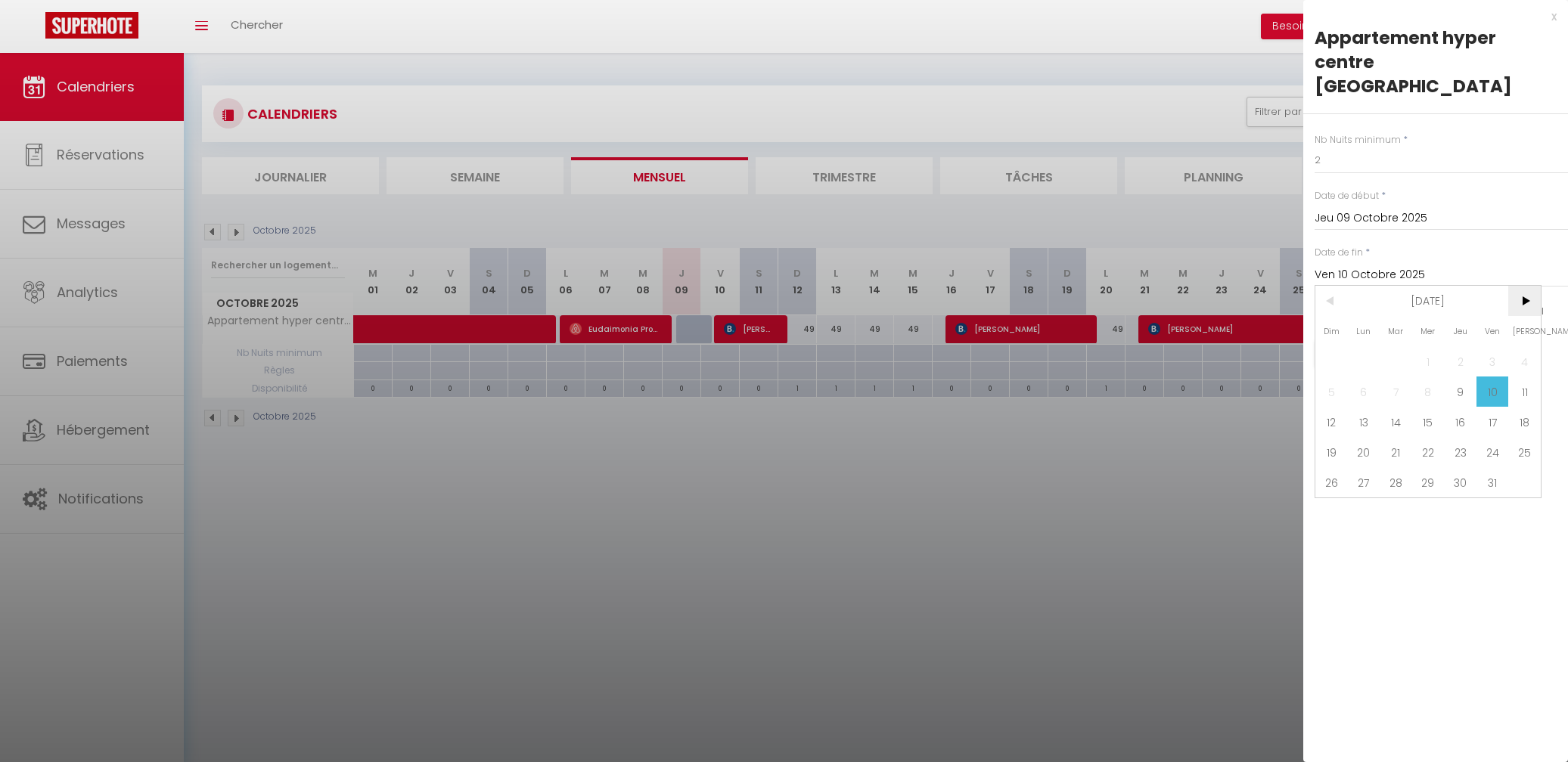
click at [1526, 286] on span ">" at bounding box center [1525, 301] width 33 height 30
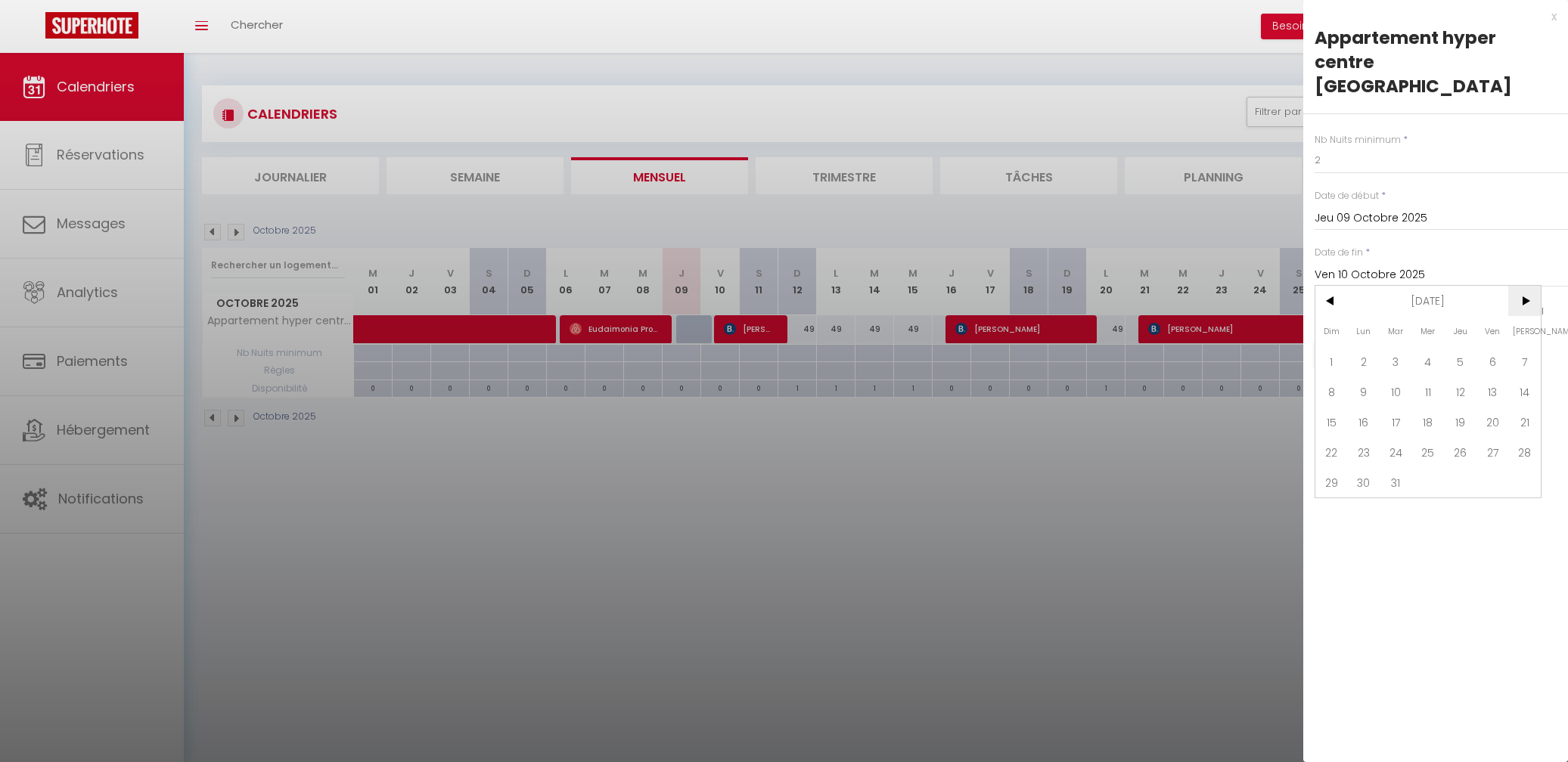
click at [1526, 286] on span ">" at bounding box center [1525, 301] width 33 height 30
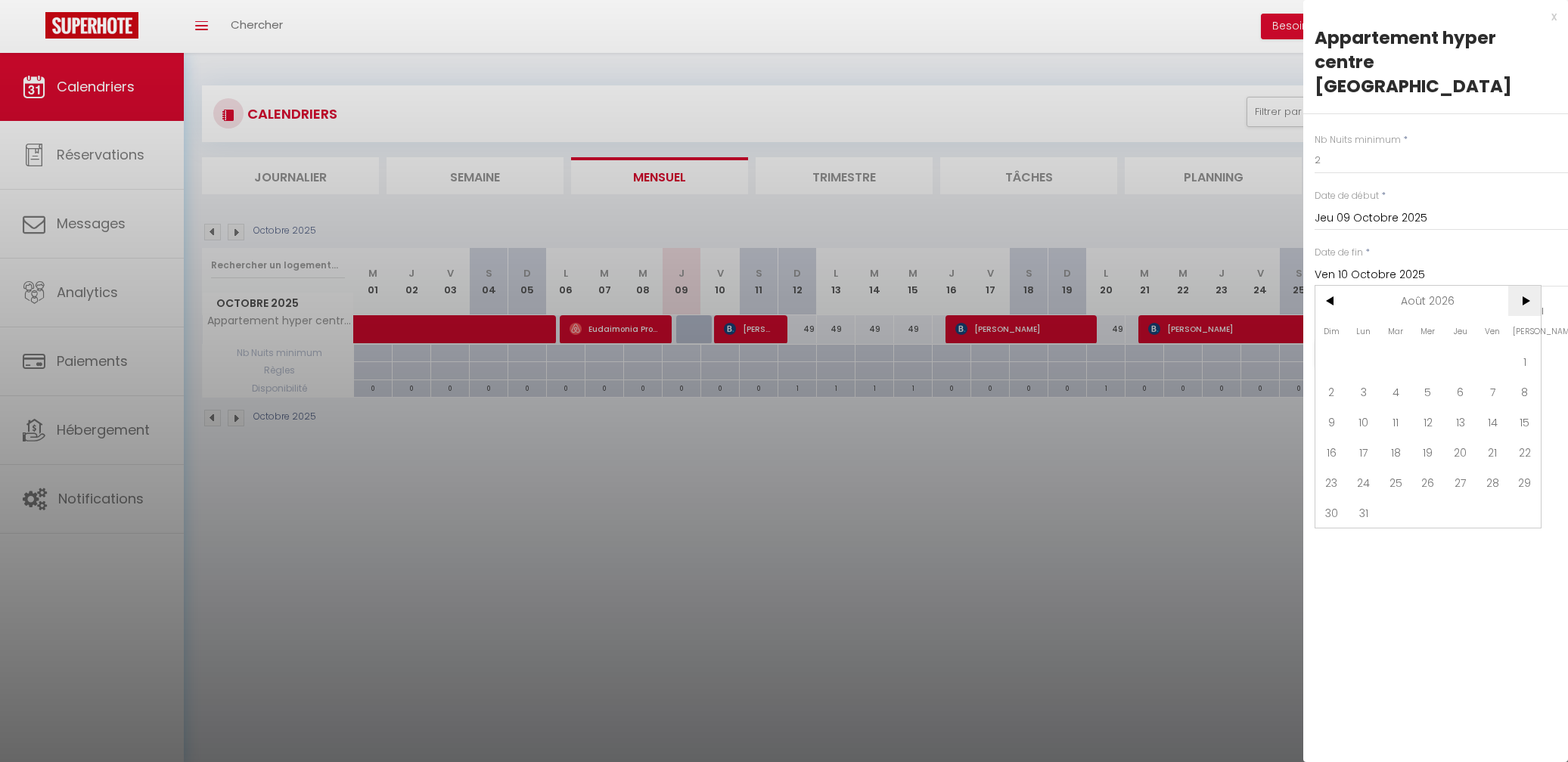
click at [1526, 286] on span ">" at bounding box center [1525, 301] width 33 height 30
click at [1458, 467] on span "31" at bounding box center [1460, 483] width 33 height 30
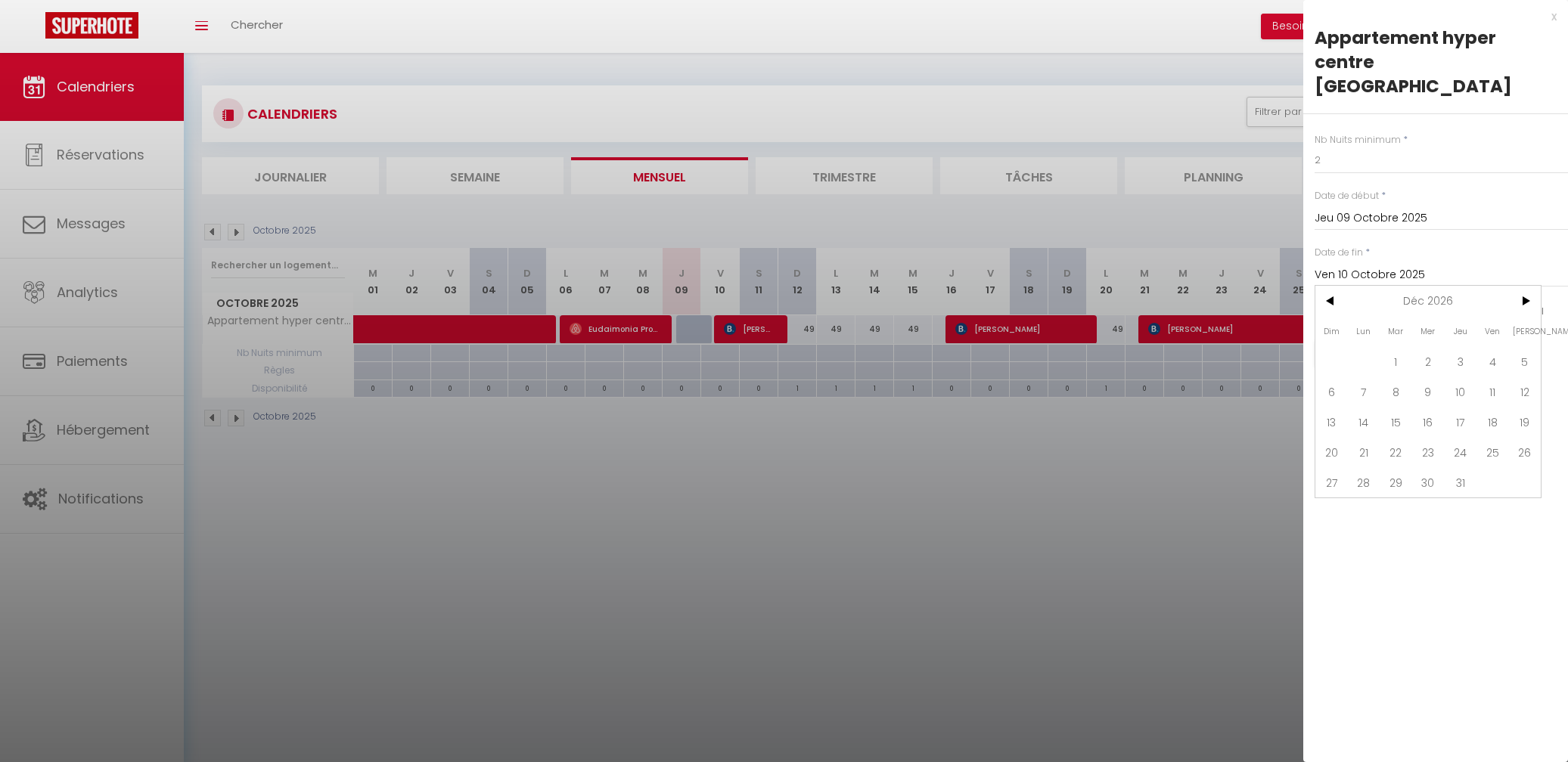
type input "Jeu 31 Décembre 2026"
click at [1386, 340] on button "Enregistrer" at bounding box center [1370, 354] width 112 height 27
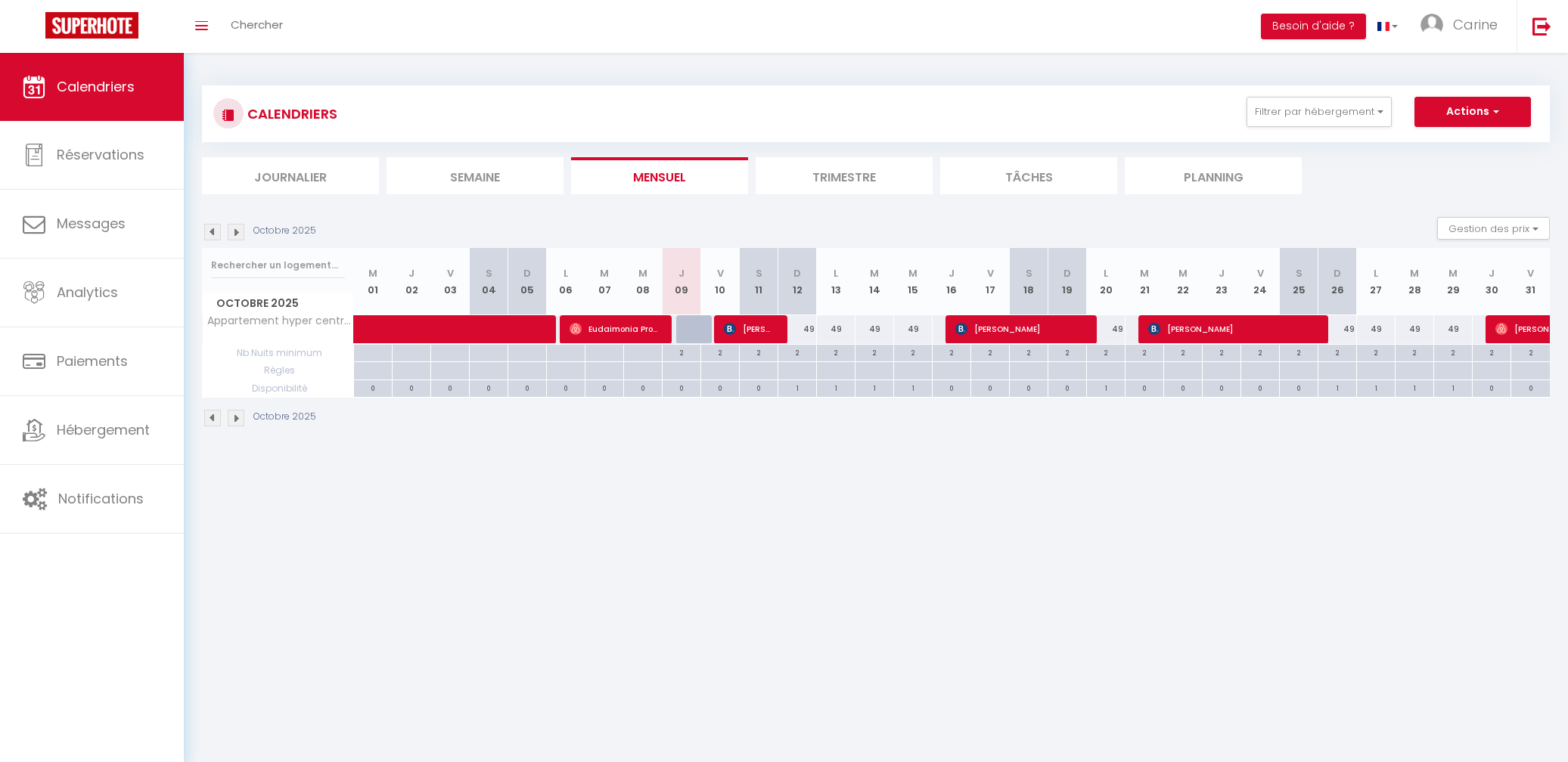
click at [697, 332] on div at bounding box center [696, 330] width 39 height 29
select select "1"
type input "Jeu 09 Octobre 2025"
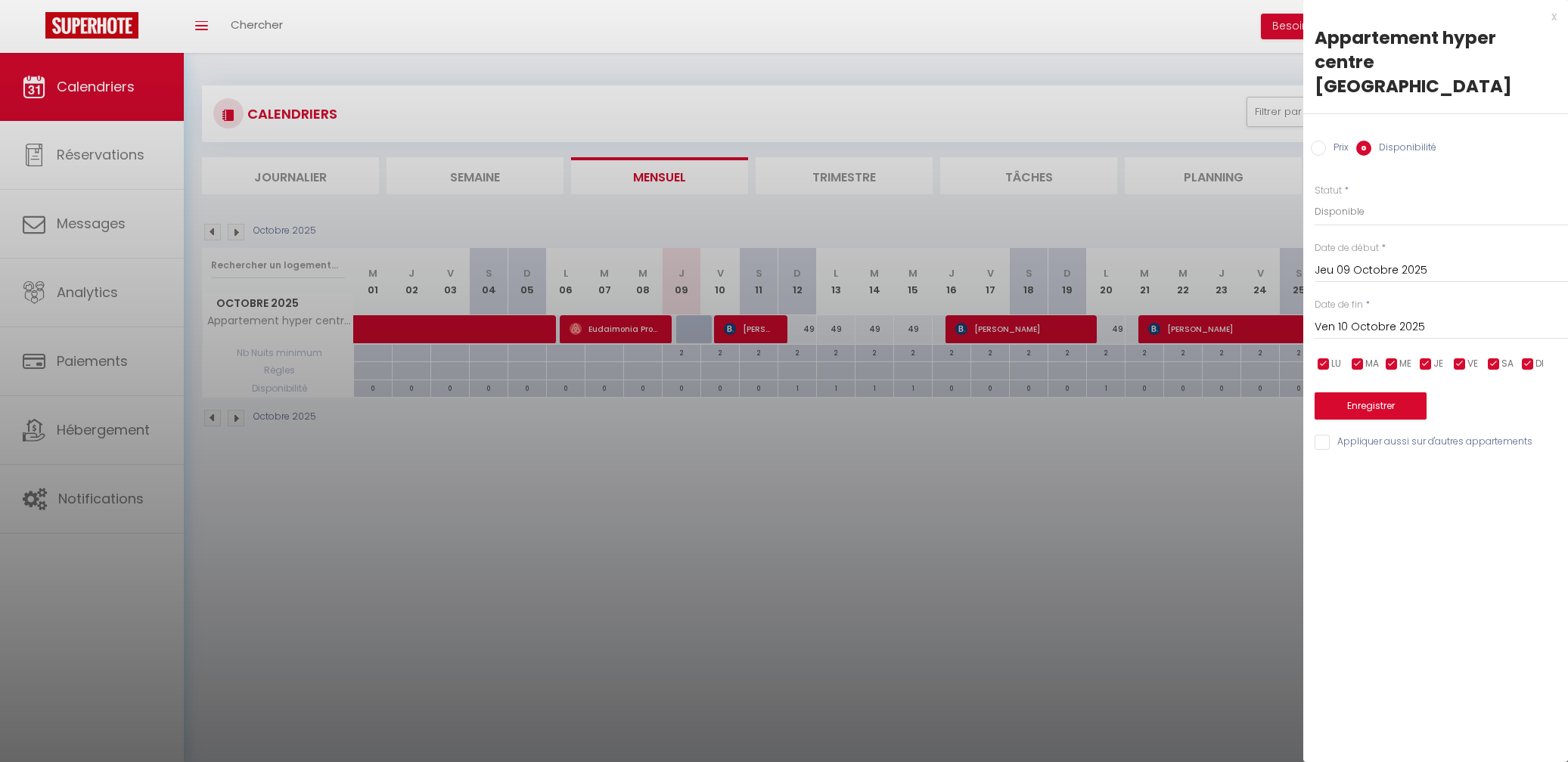
click at [1368, 317] on input "Ven 10 Octobre 2025" at bounding box center [1441, 327] width 253 height 19
click at [1527, 429] on span "11" at bounding box center [1525, 444] width 33 height 30
type input "[DATE]"
click at [1408, 392] on button "Enregistrer" at bounding box center [1370, 406] width 112 height 27
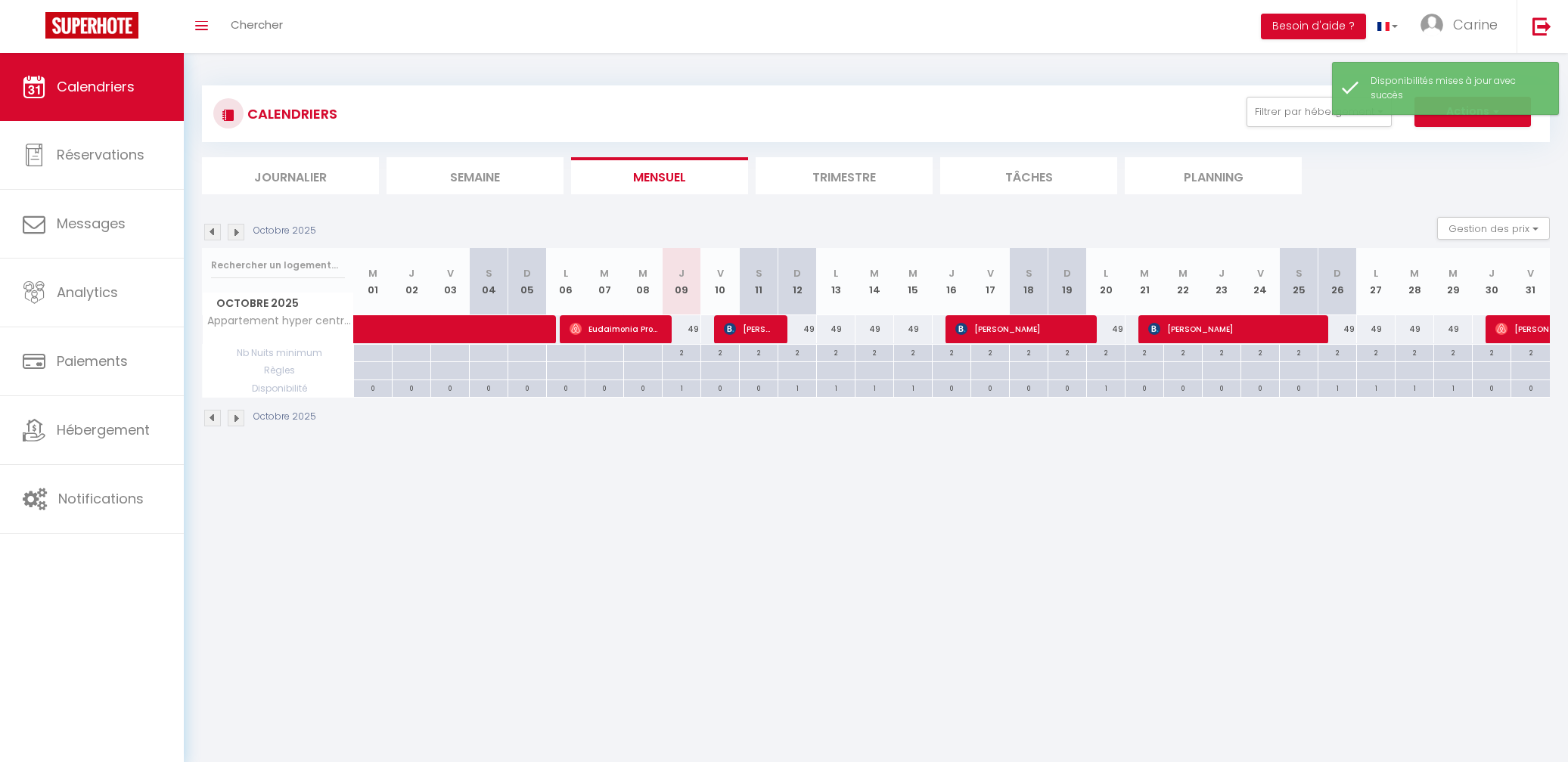
click at [1225, 484] on body "🟢 Des questions ou besoin d'assistance pour la migration AirBnB? Prenez rdv >>>…" at bounding box center [784, 434] width 1568 height 762
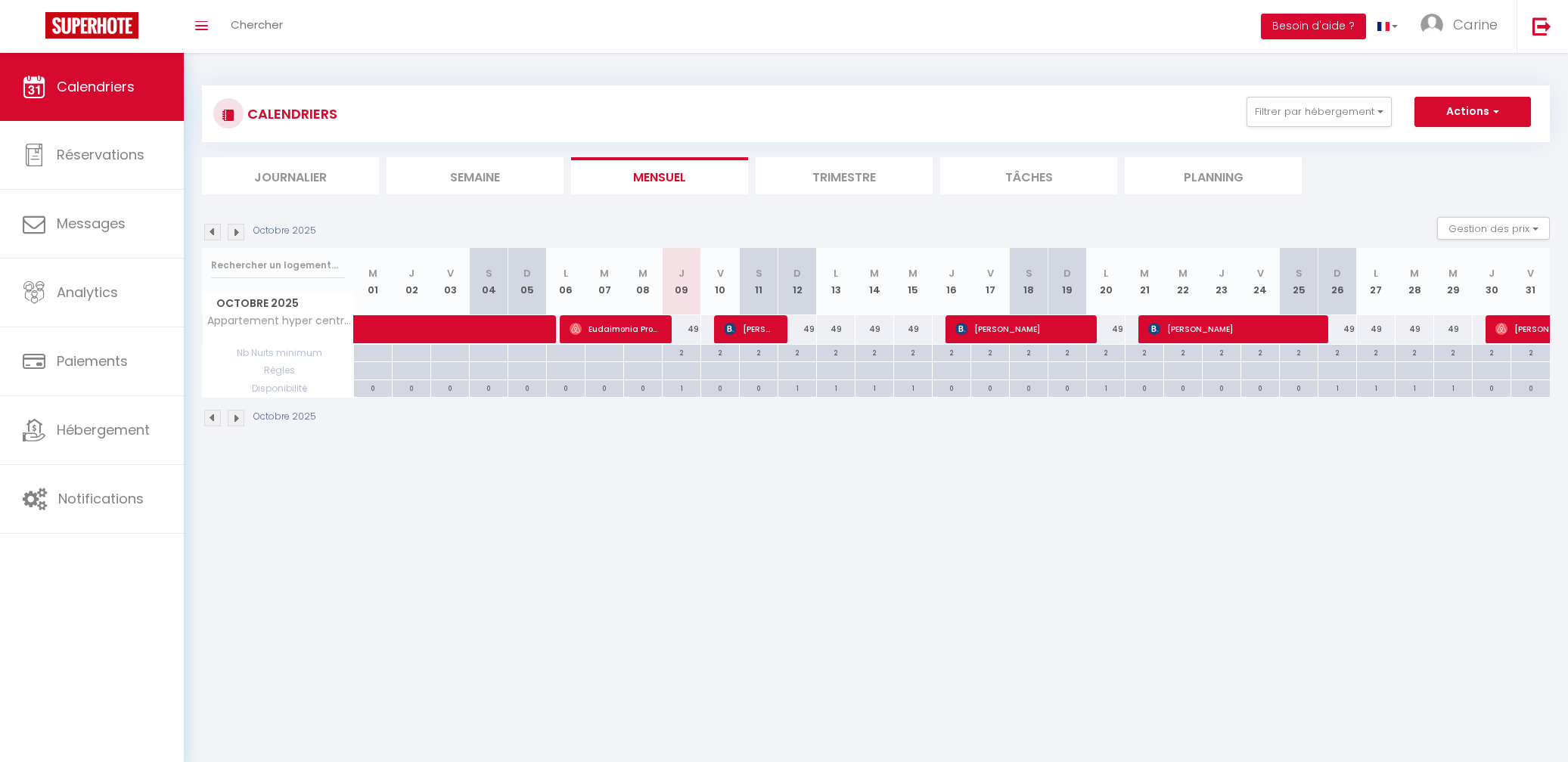
click at [682, 332] on div "49" at bounding box center [682, 329] width 39 height 28
select select "1"
type input "Jeu 09 Octobre 2025"
type input "Ven 10 Octobre 2025"
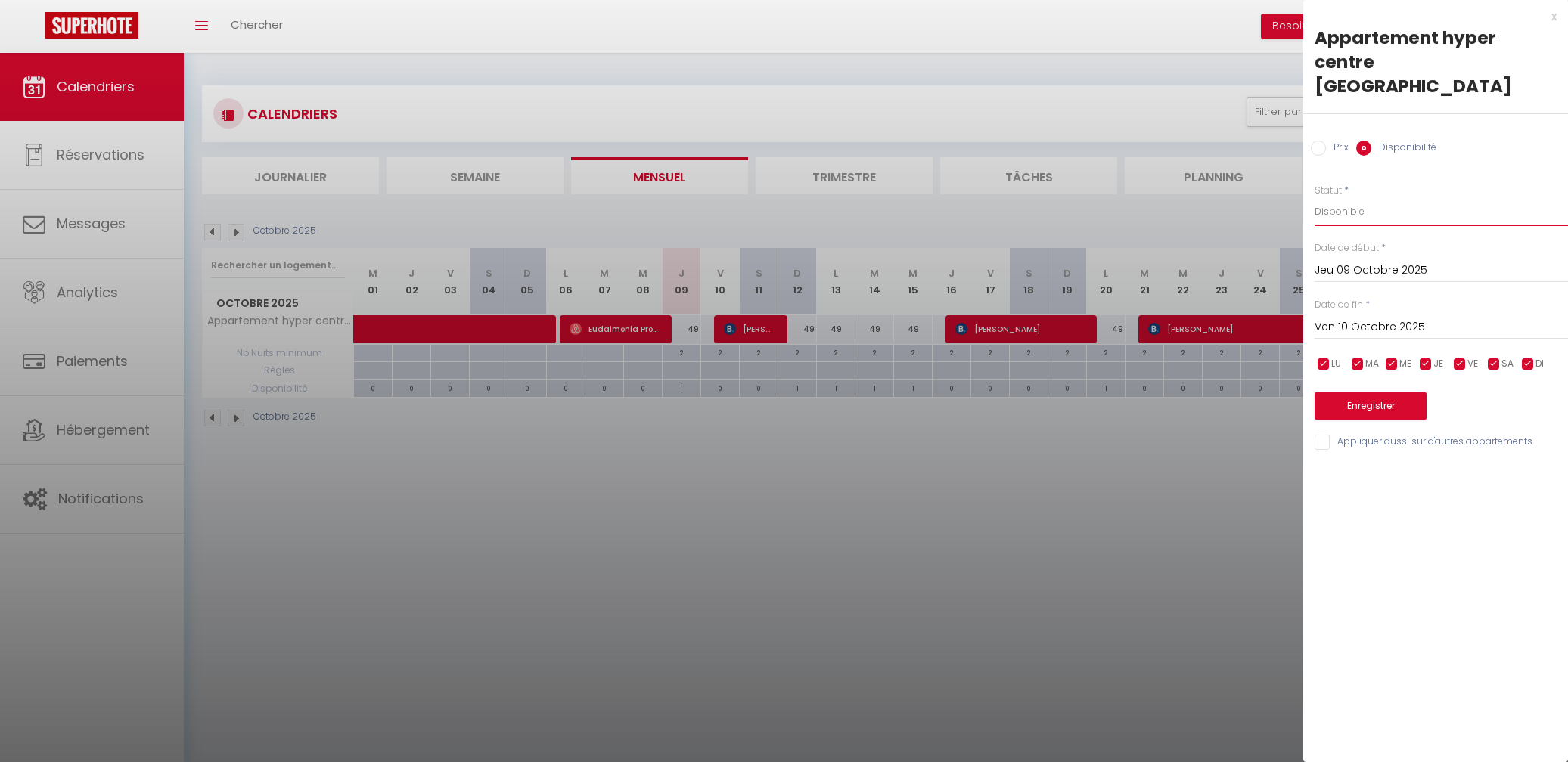
select select "0"
click at [1384, 317] on input "Ven 10 Octobre 2025" at bounding box center [1441, 327] width 253 height 19
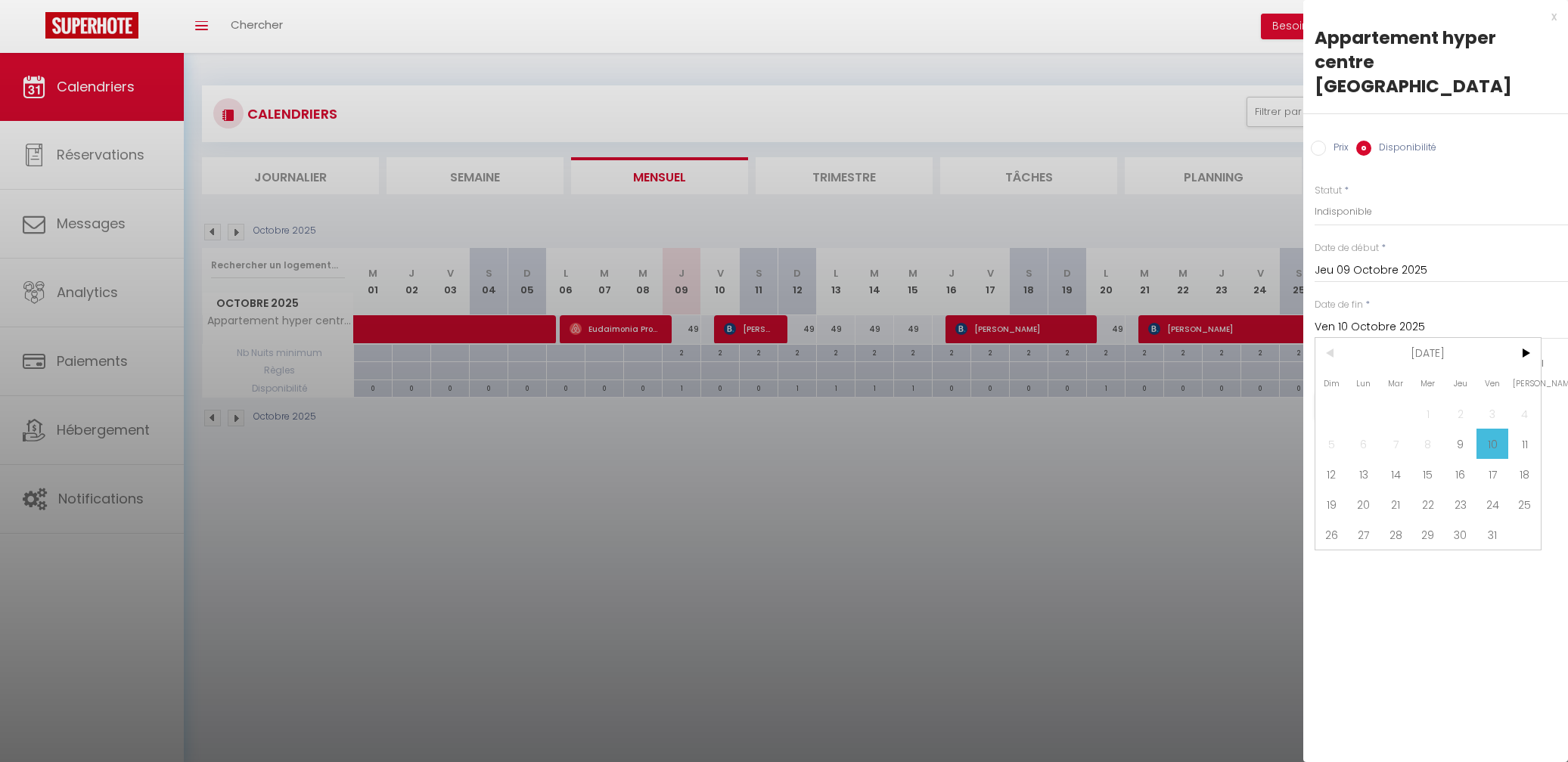
click at [1523, 429] on span "11" at bounding box center [1525, 444] width 33 height 30
type input "[DATE]"
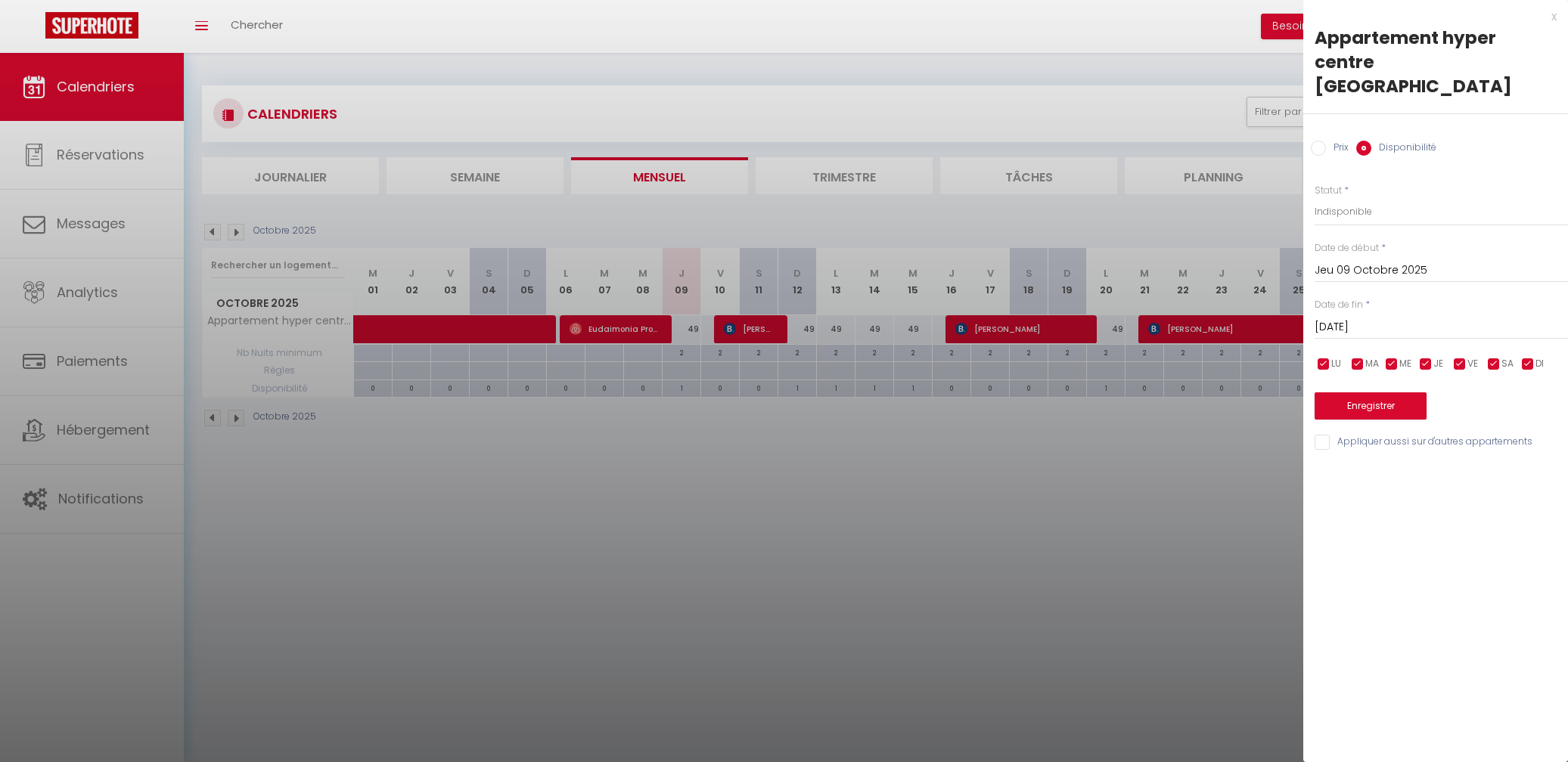
click at [1386, 392] on button "Enregistrer" at bounding box center [1370, 406] width 112 height 27
